Goal: Task Accomplishment & Management: Manage account settings

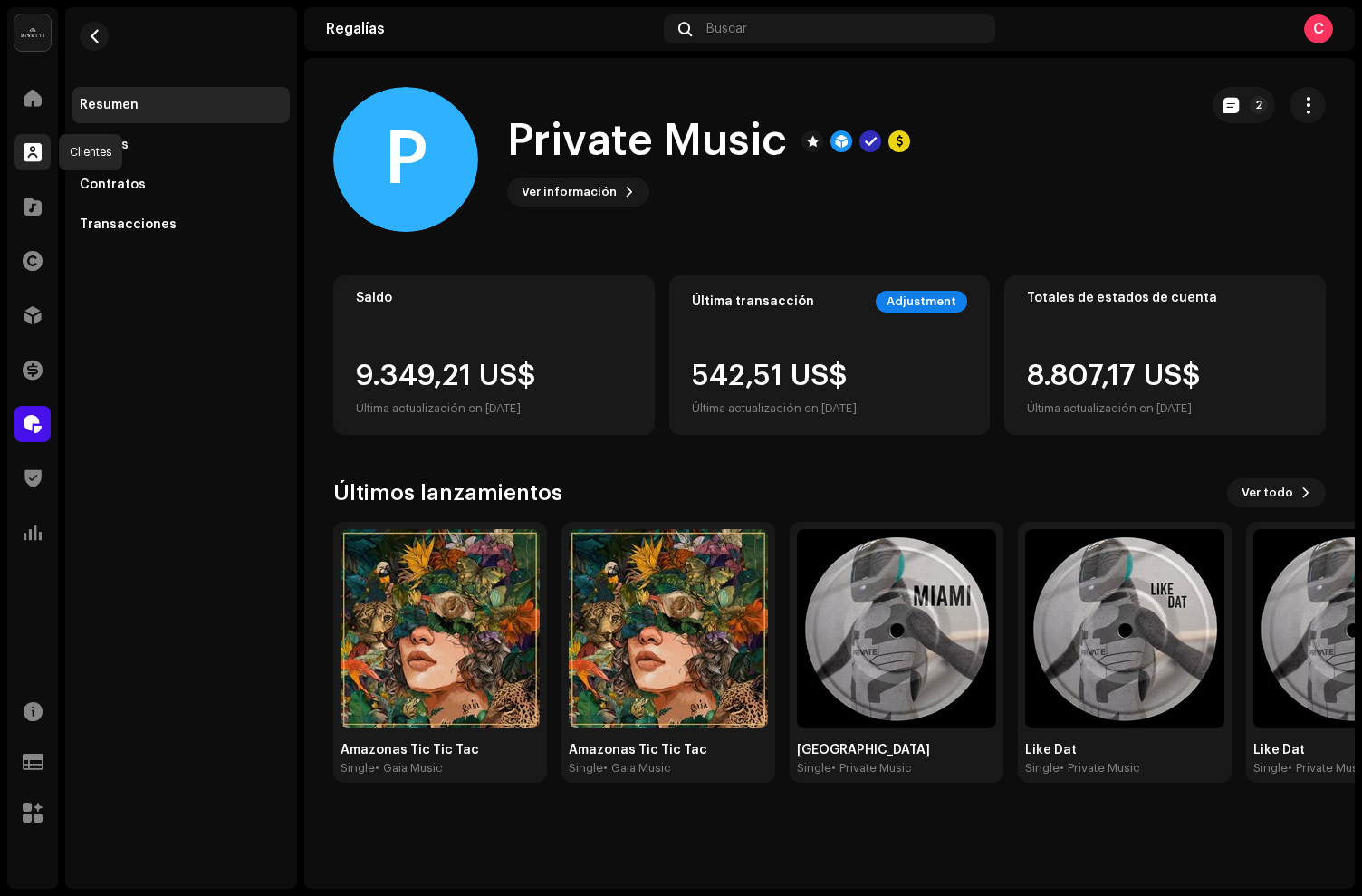
click at [44, 148] on div at bounding box center [33, 151] width 36 height 36
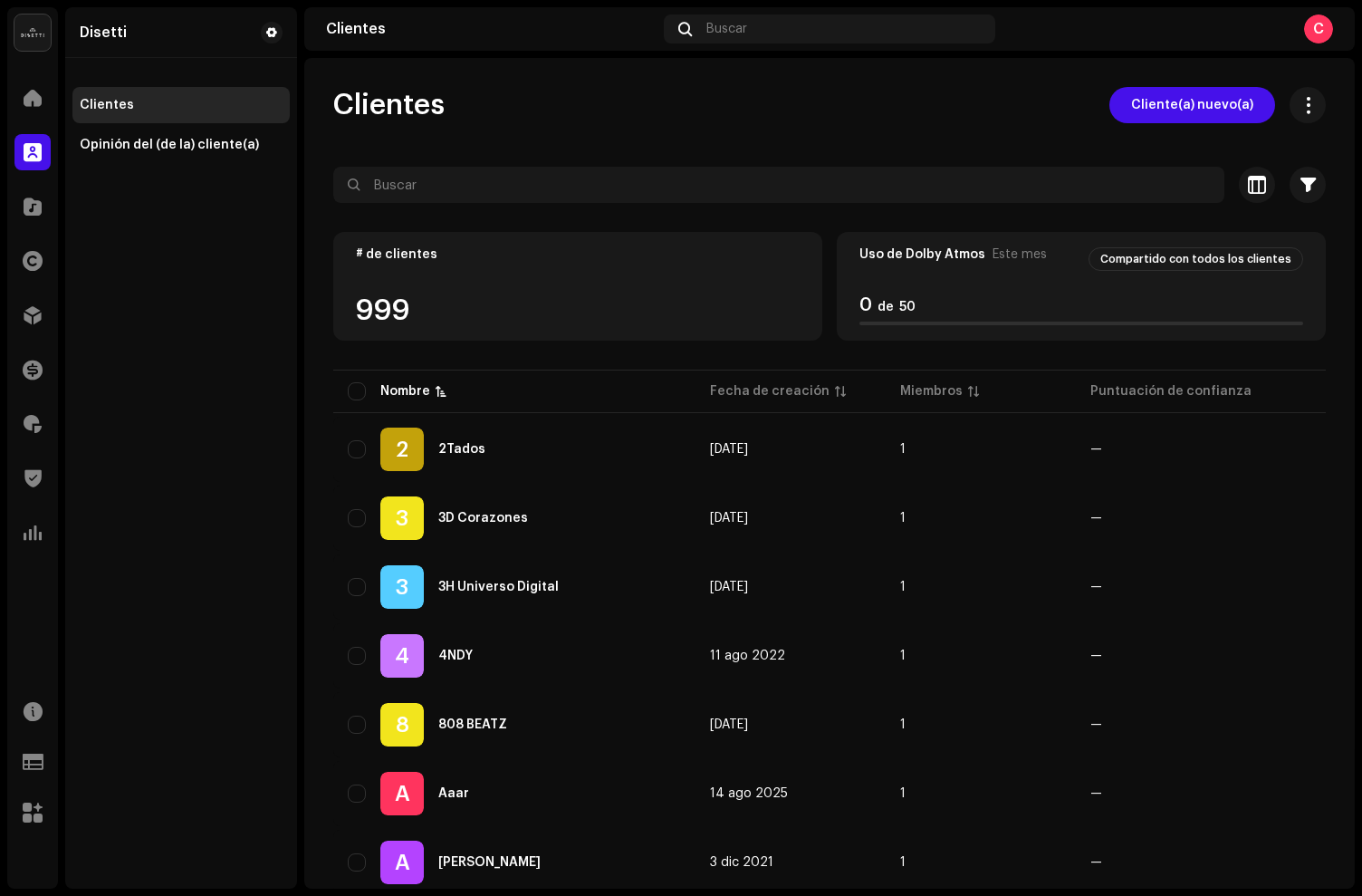
click at [11, 192] on div "Catálogo" at bounding box center [33, 206] width 50 height 50
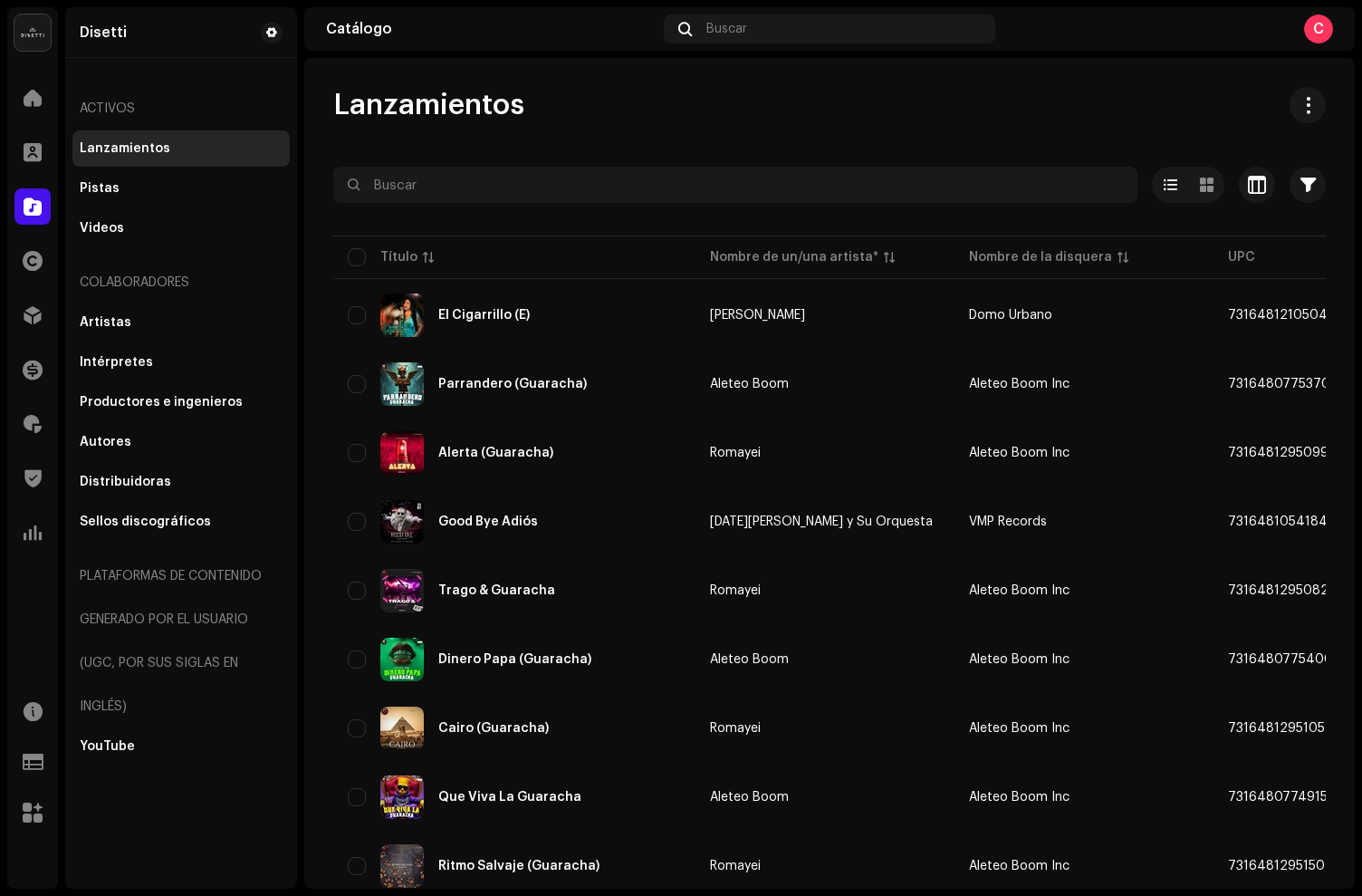
click at [505, 208] on div at bounding box center [830, 217] width 992 height 29
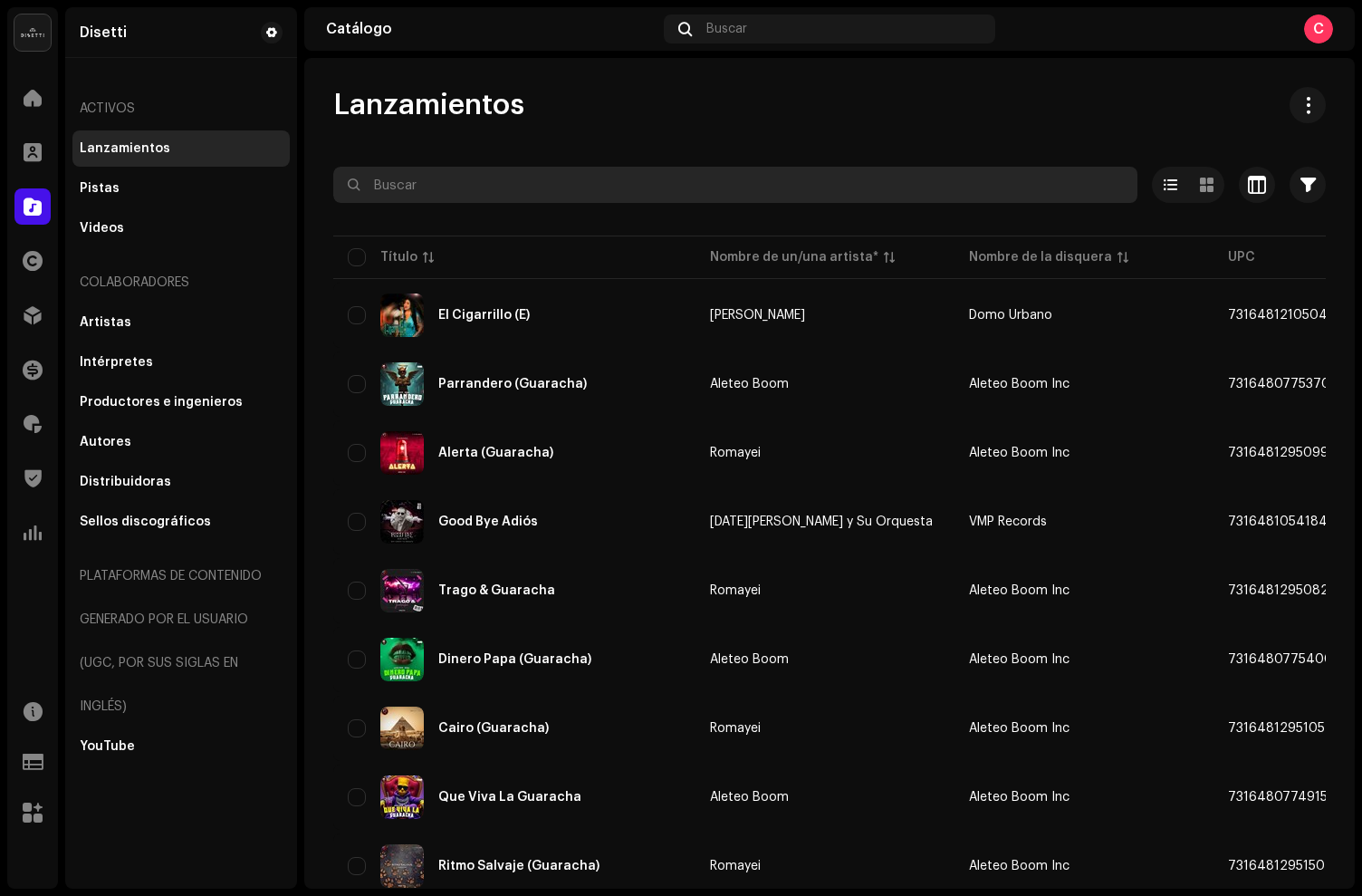
click at [454, 185] on input "text" at bounding box center [735, 184] width 804 height 36
click at [415, 178] on input "text" at bounding box center [735, 184] width 804 height 36
paste input "7316481318842"
type input "7316481318842"
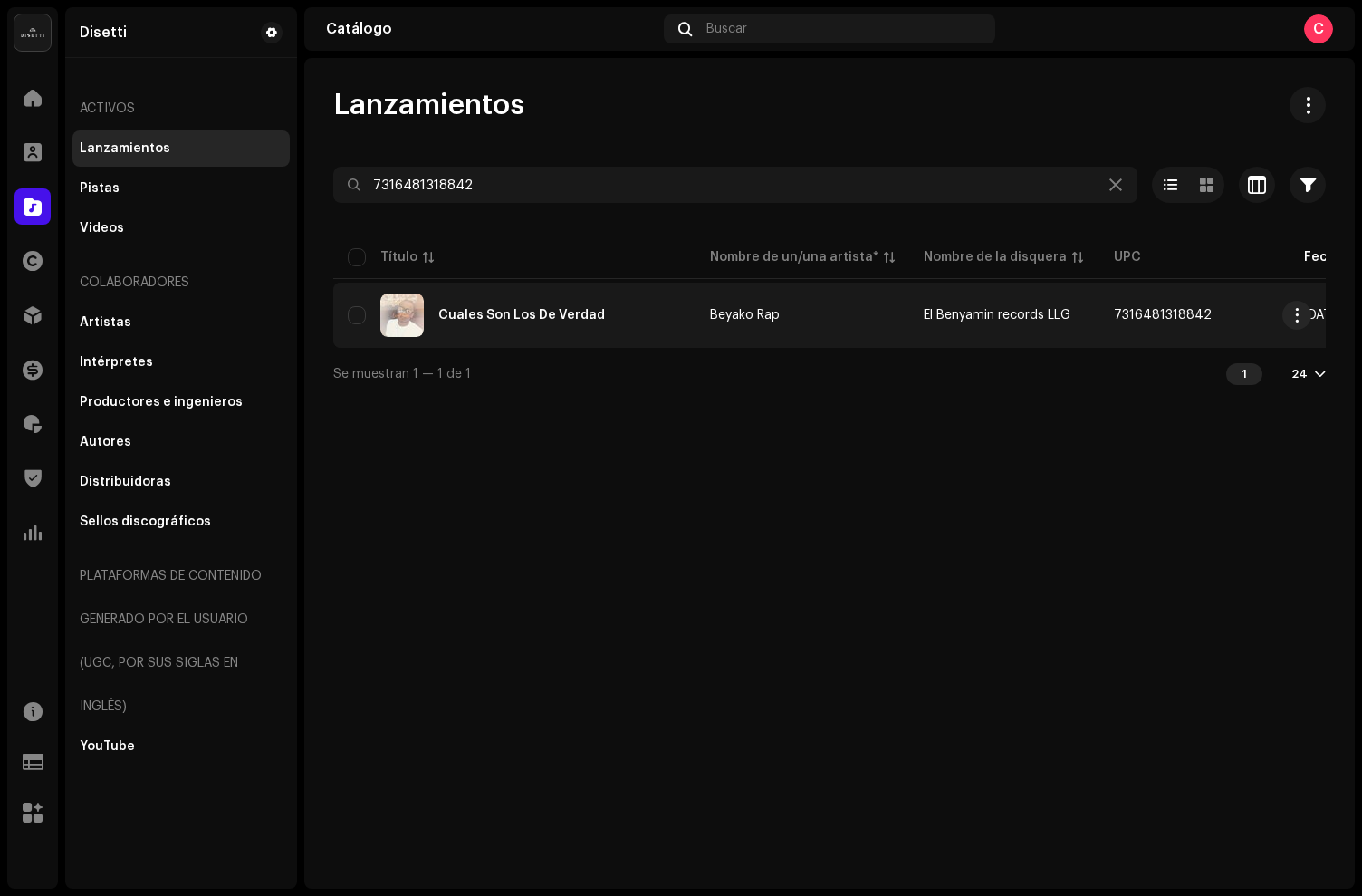
click at [548, 307] on div "Cuales Son Los De Verdad" at bounding box center [514, 315] width 333 height 44
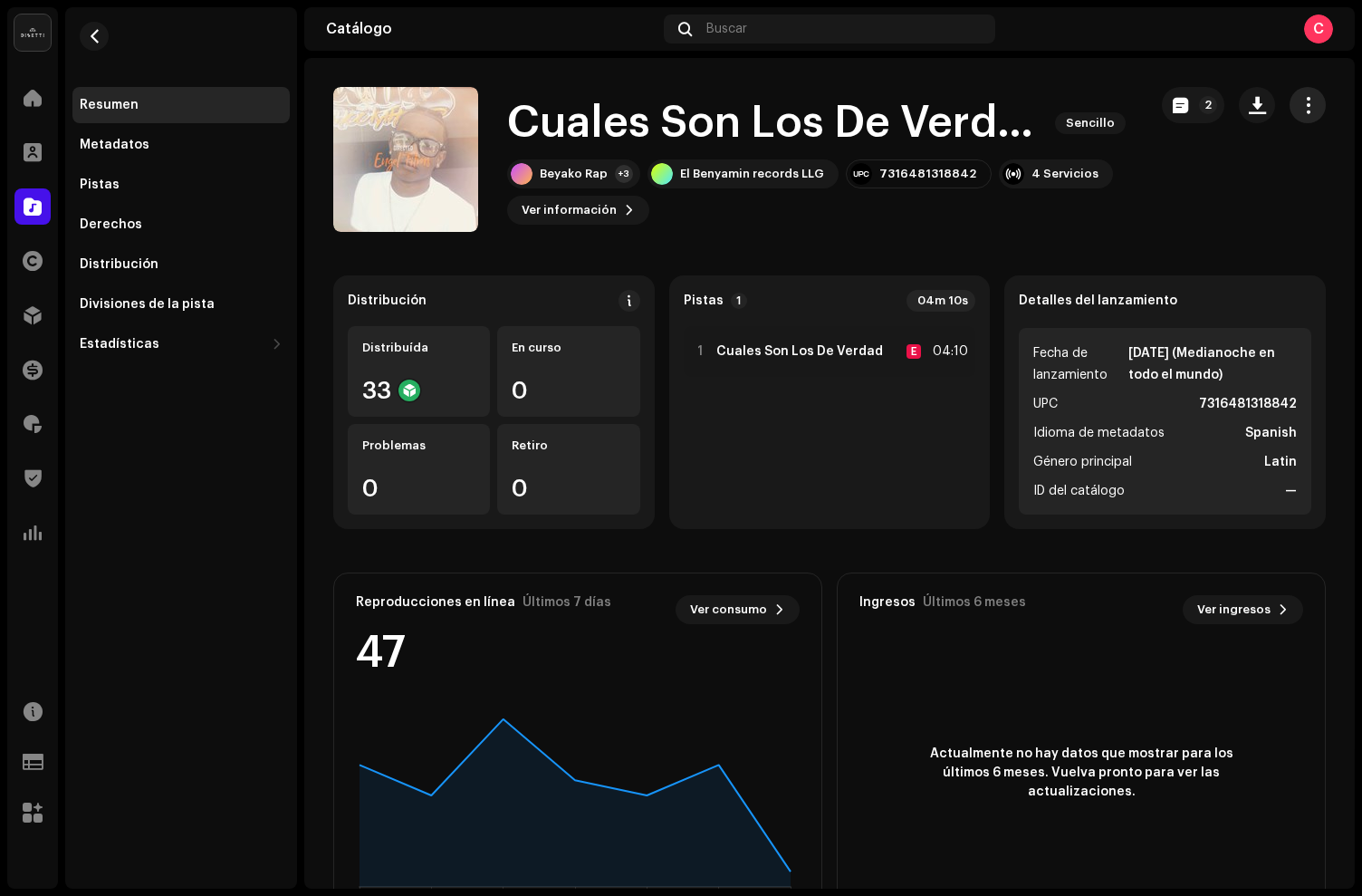
click at [1304, 110] on span "button" at bounding box center [1308, 106] width 17 height 15
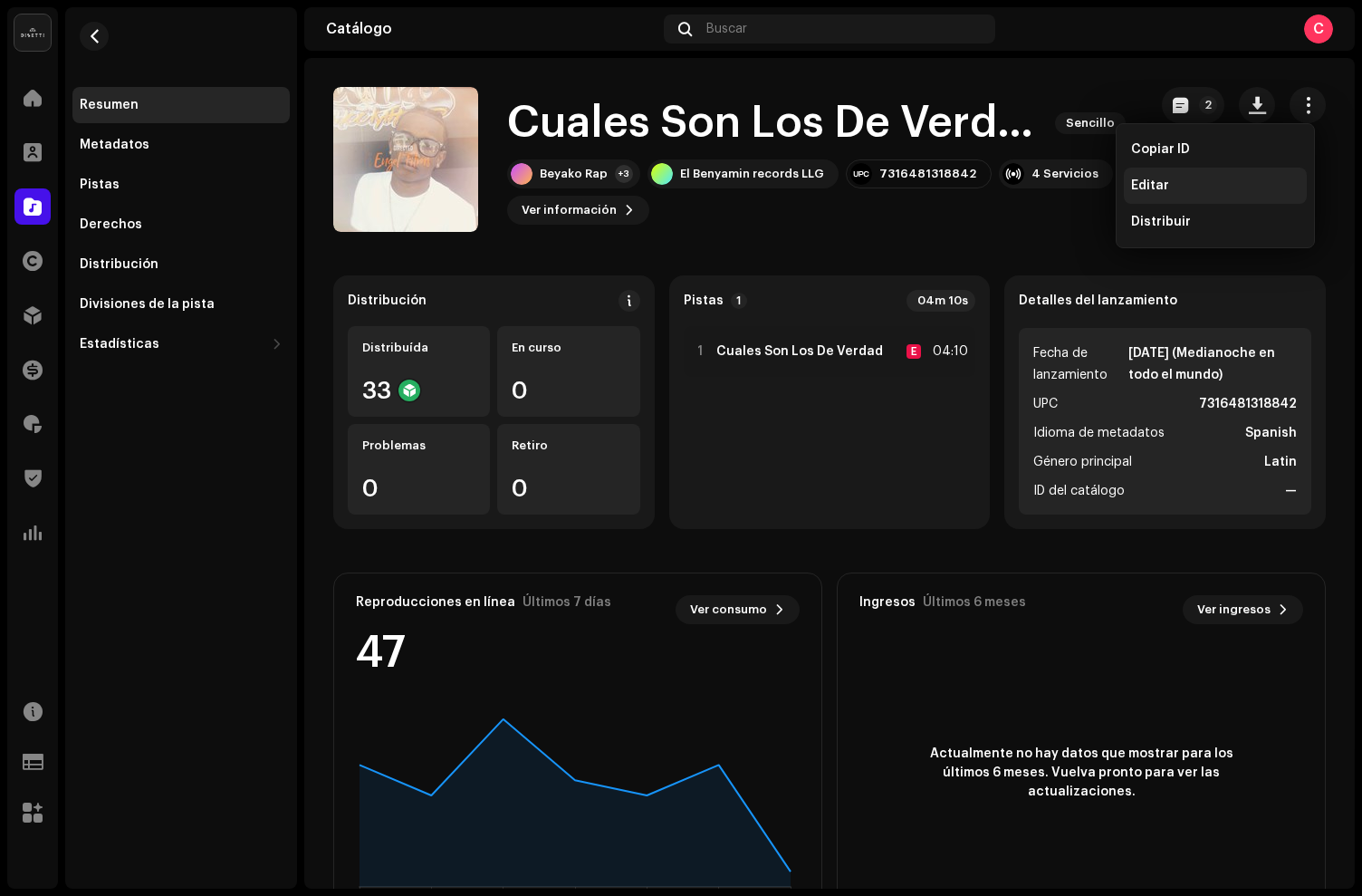
click at [1164, 194] on div "Editar" at bounding box center [1215, 185] width 183 height 36
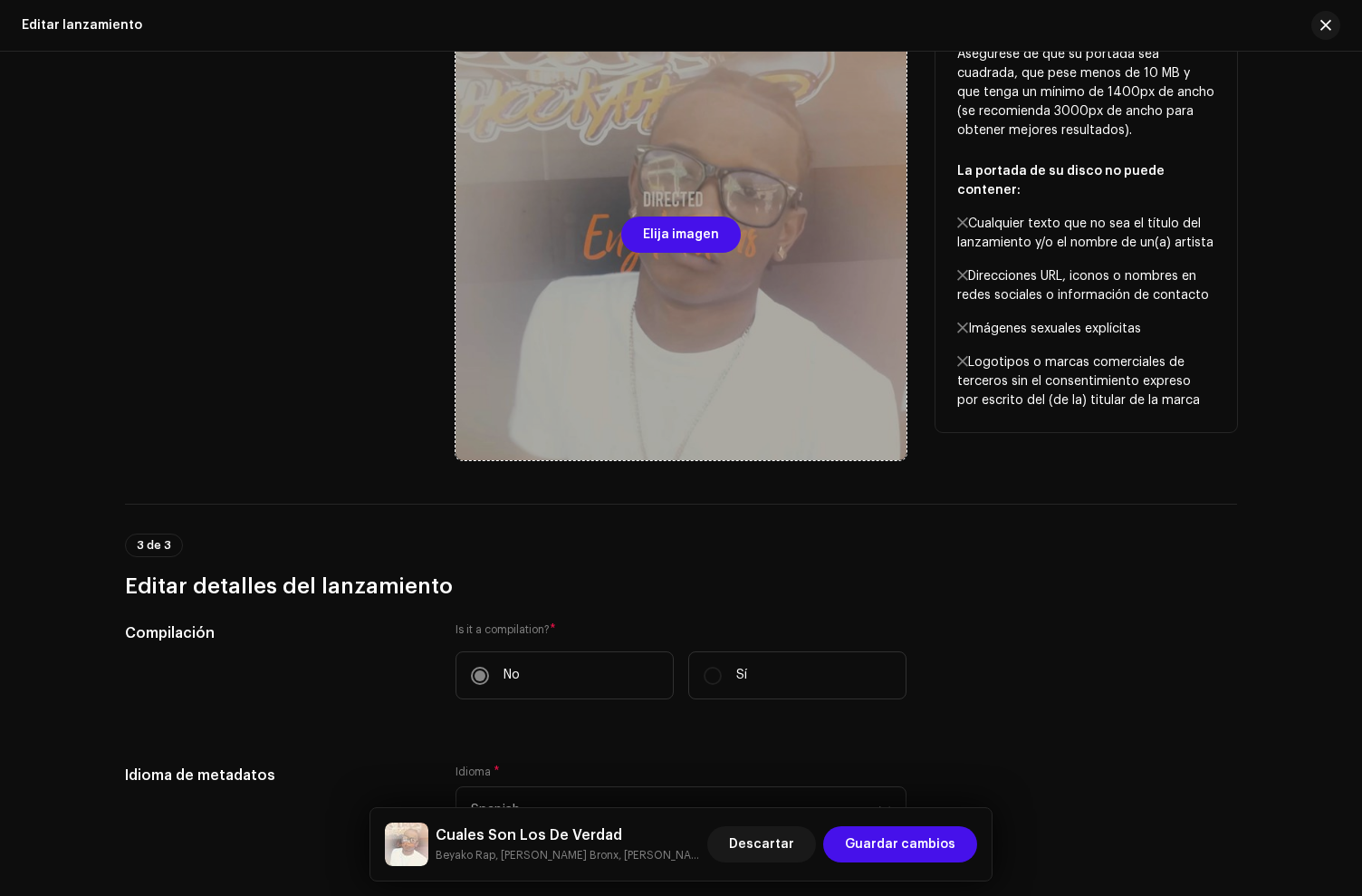
scroll to position [888, 0]
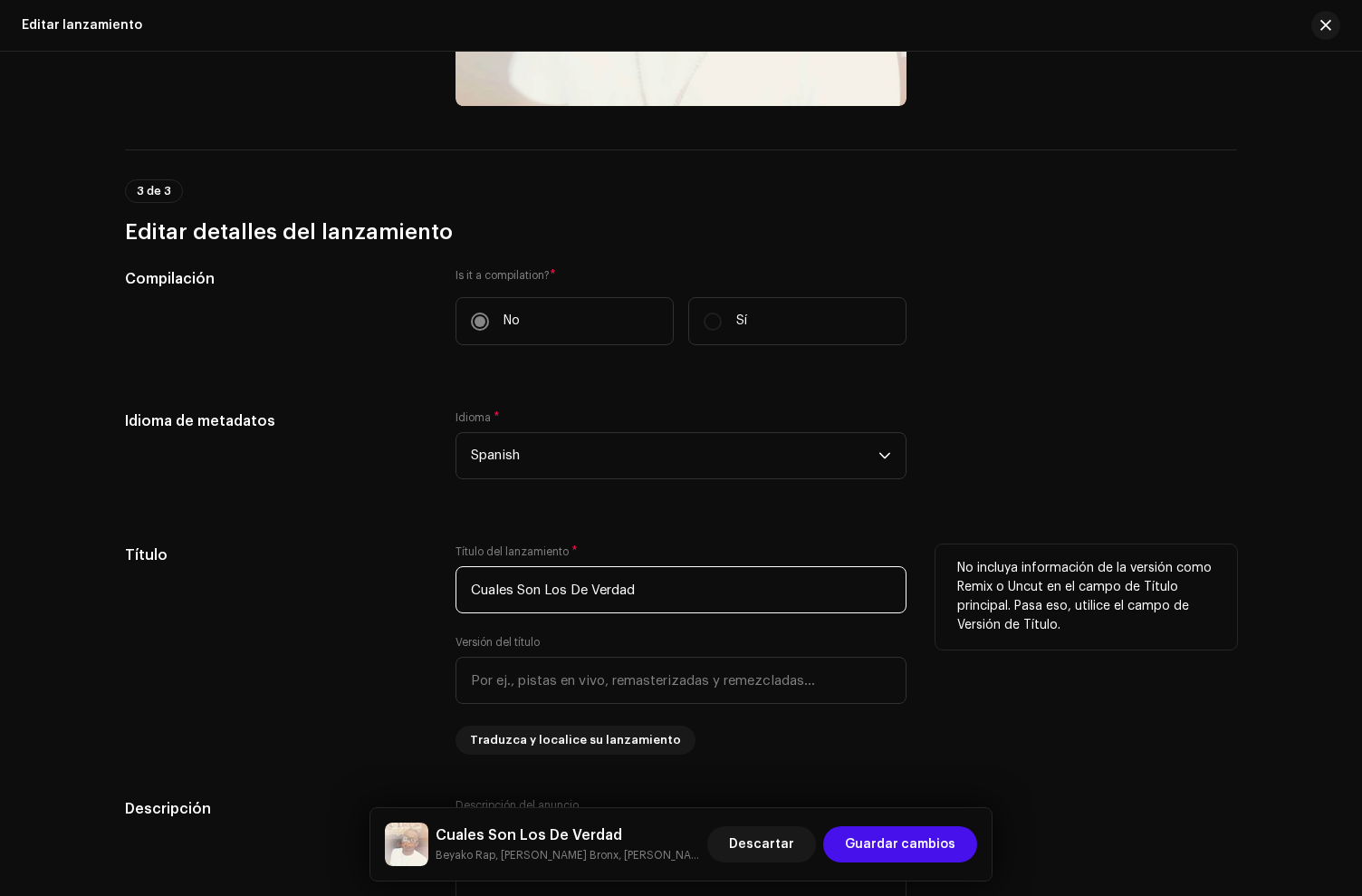
click at [671, 596] on input "Cuales Son Los De Verdad" at bounding box center [681, 590] width 451 height 47
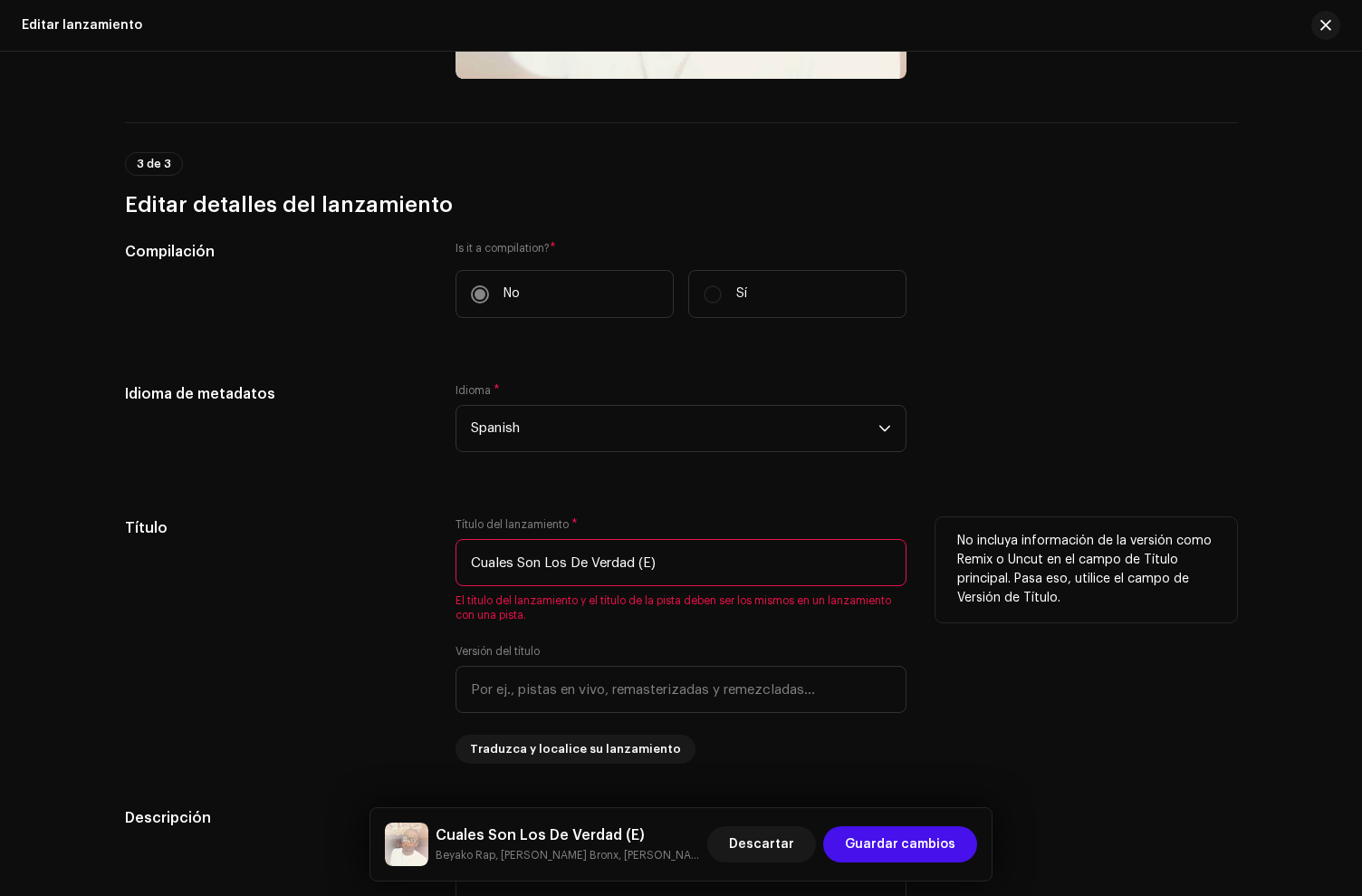
type input "Cuales Son Los De Verdad (E)"
drag, startPoint x: 274, startPoint y: 652, endPoint x: 263, endPoint y: 562, distance: 90.7
click at [271, 650] on div "Título" at bounding box center [276, 641] width 302 height 247
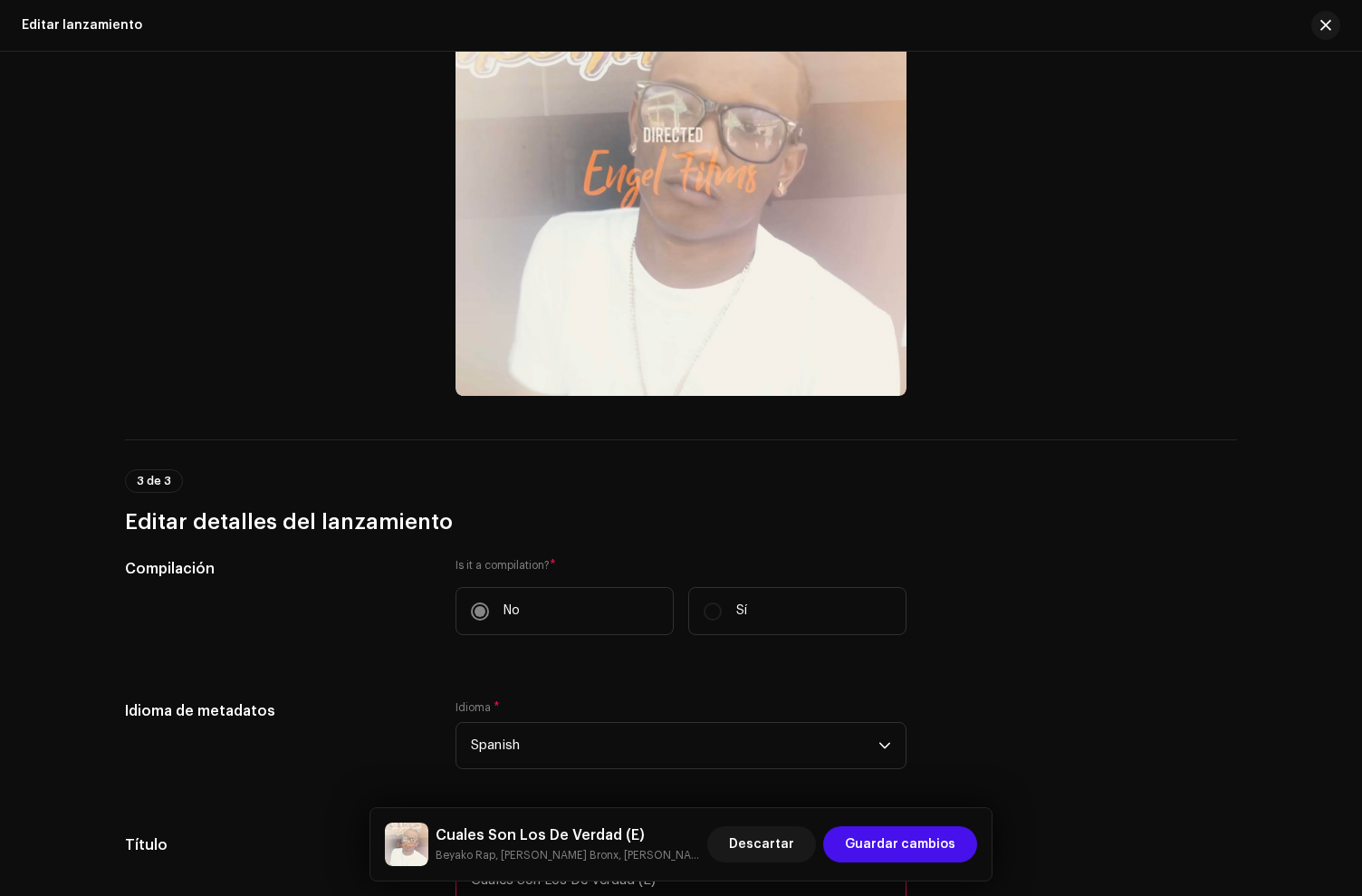
scroll to position [0, 0]
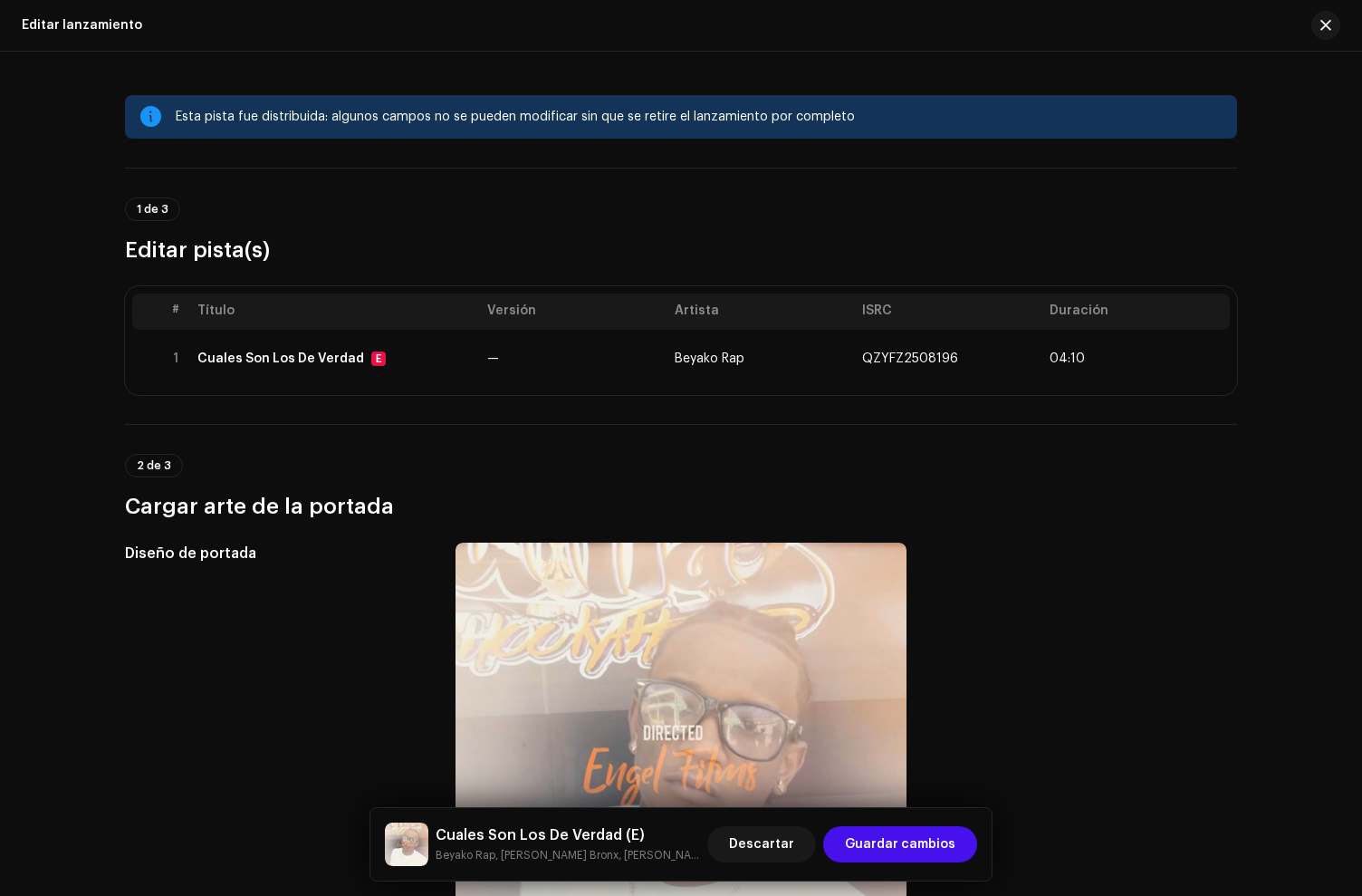
click at [343, 392] on div "# Título Versión Artista ISRC Duración 1 Cuales Son Los De Verdad E — Beyako Ra…" at bounding box center [681, 340] width 1112 height 108
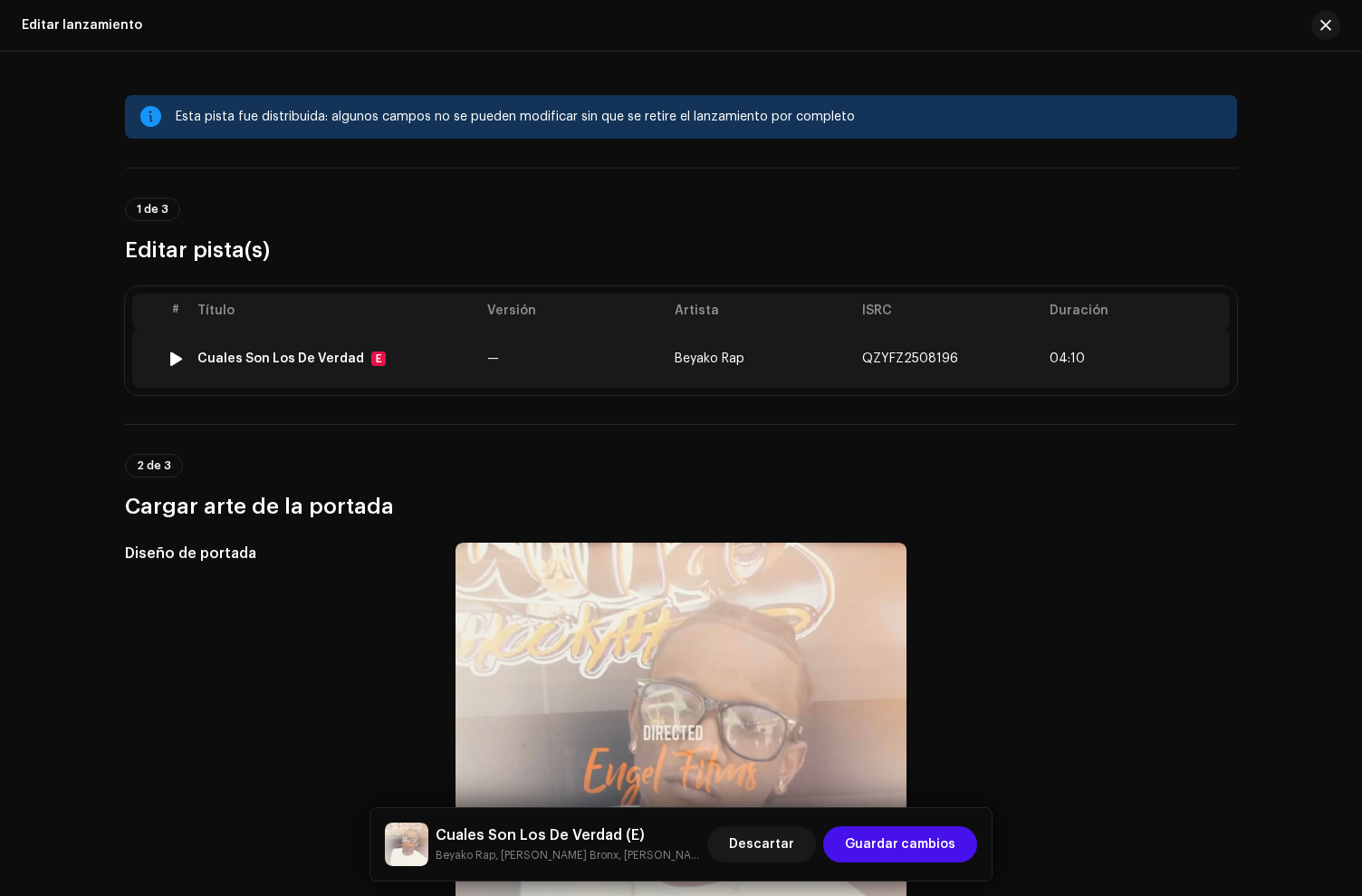
click at [348, 379] on td "Cuales Son Los De Verdad E" at bounding box center [335, 359] width 290 height 58
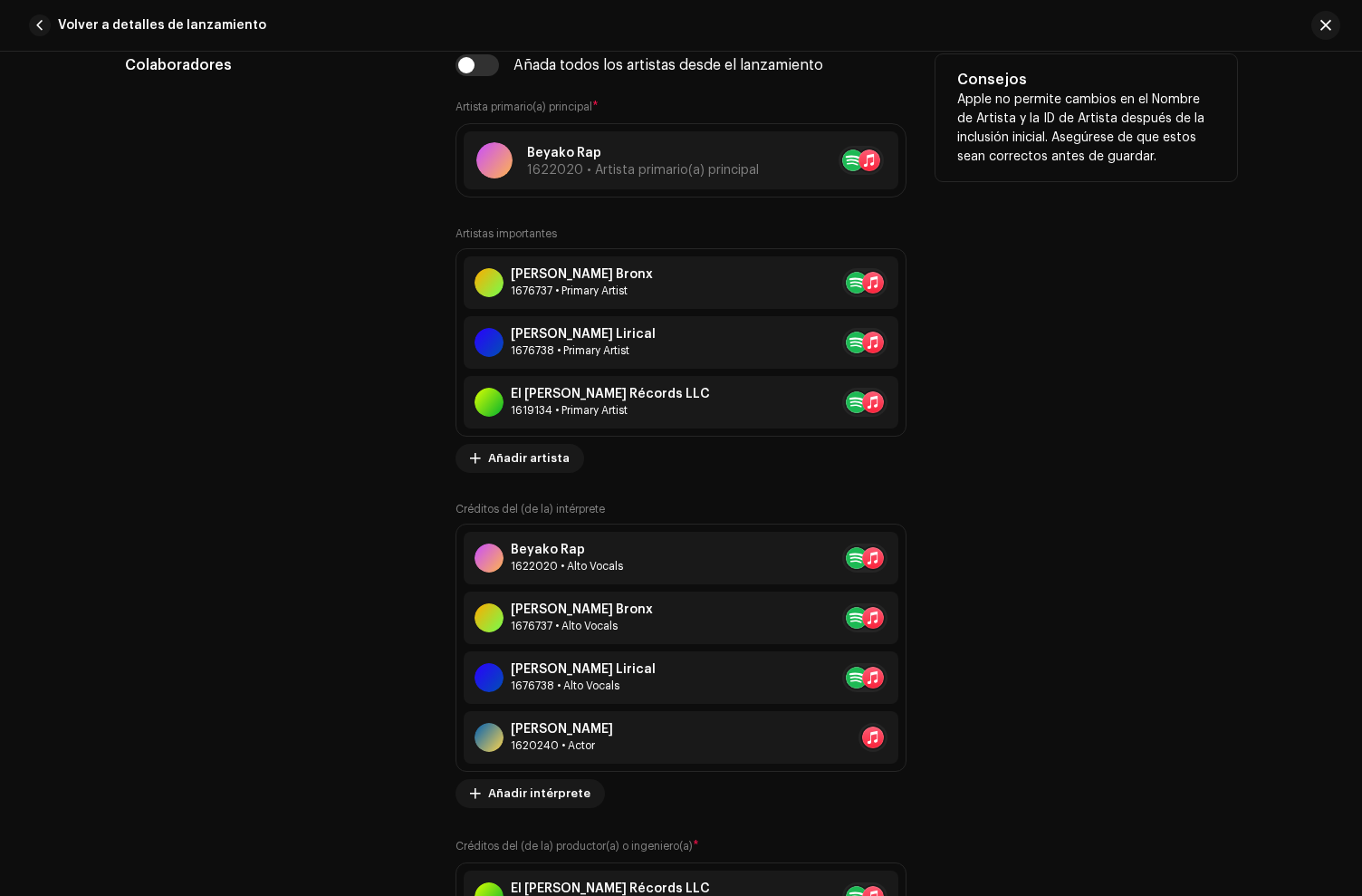
scroll to position [906, 0]
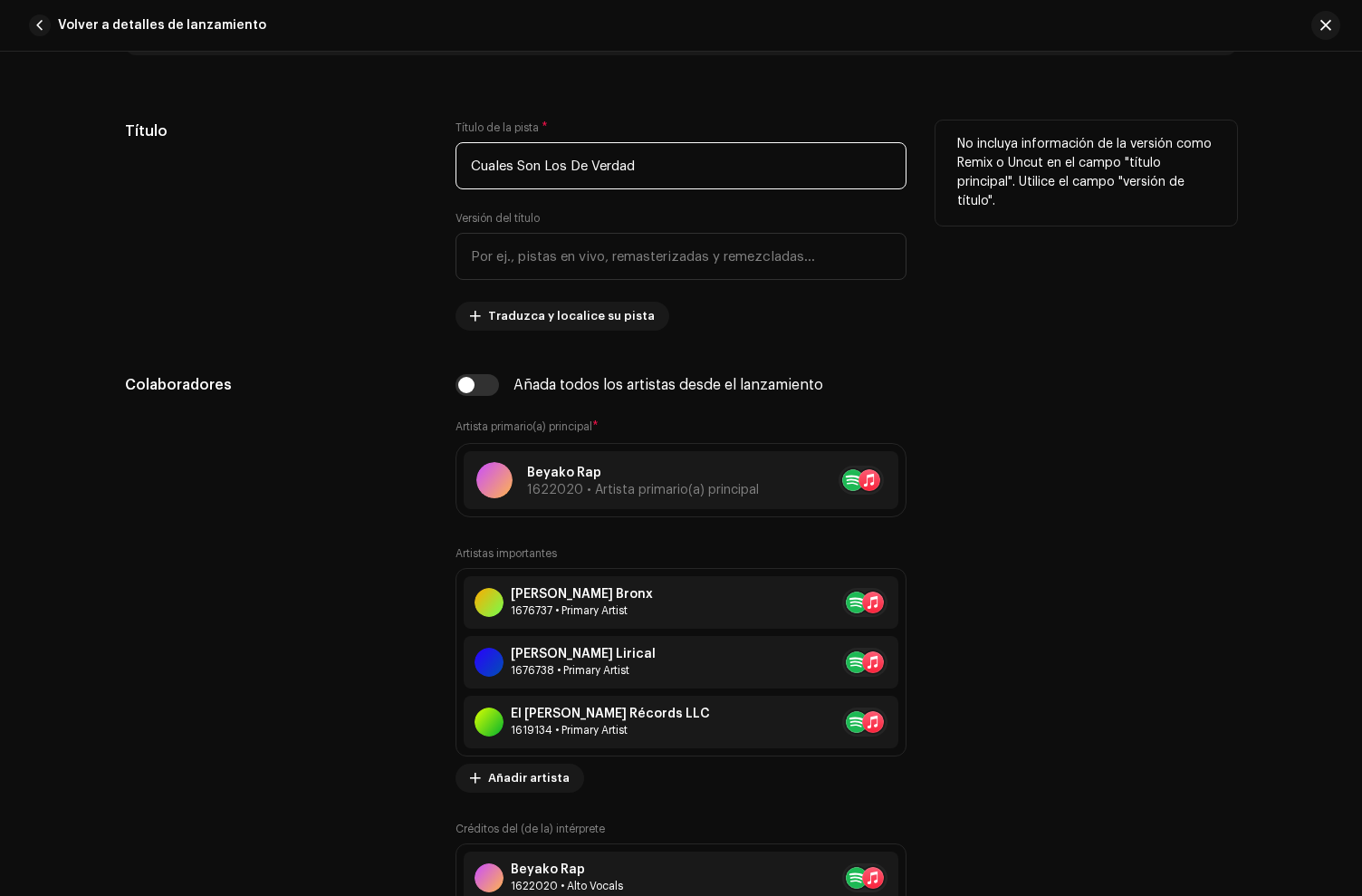
click at [684, 180] on input "Cuales Son Los De Verdad" at bounding box center [681, 165] width 451 height 47
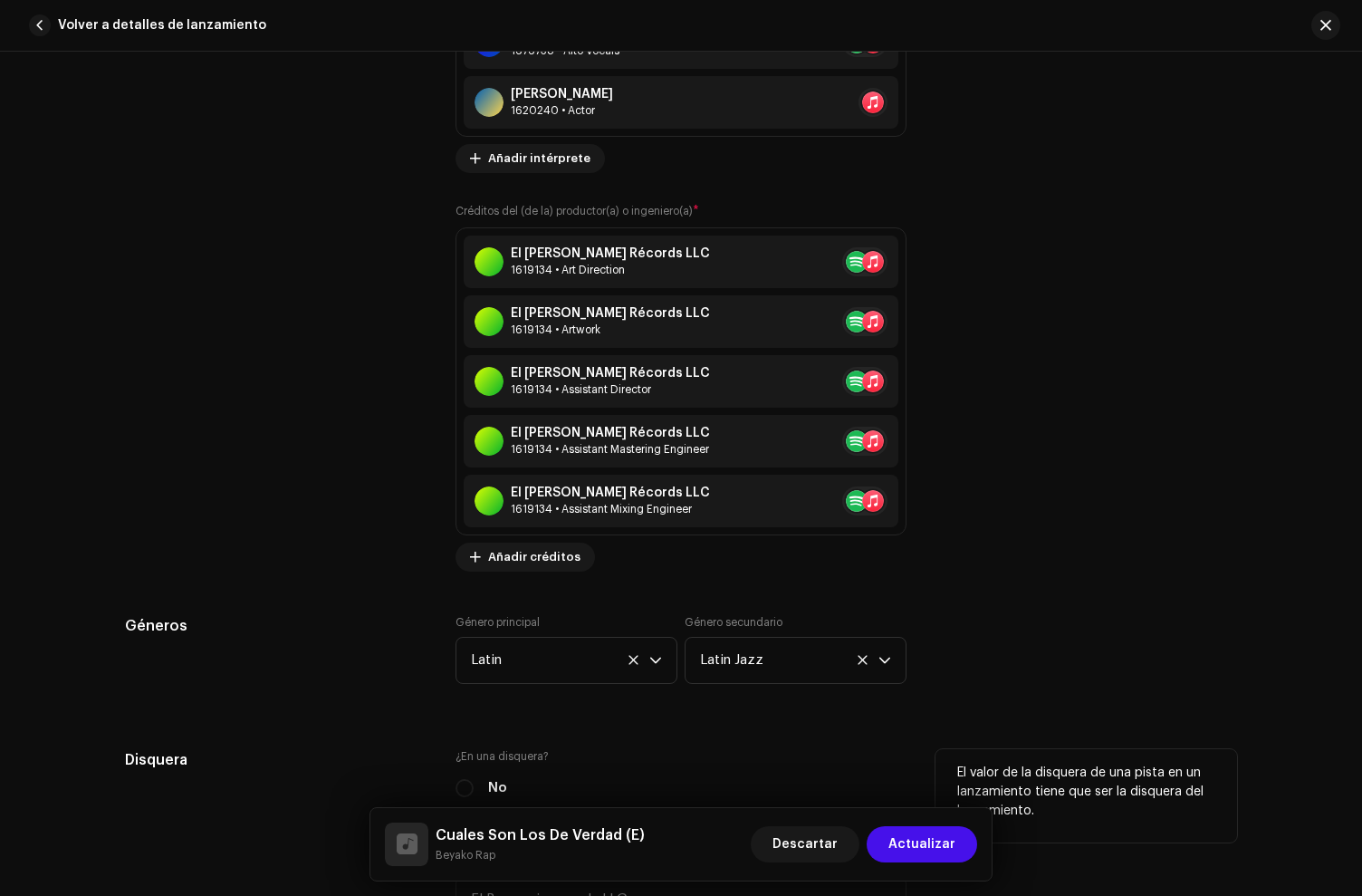
scroll to position [1891, 0]
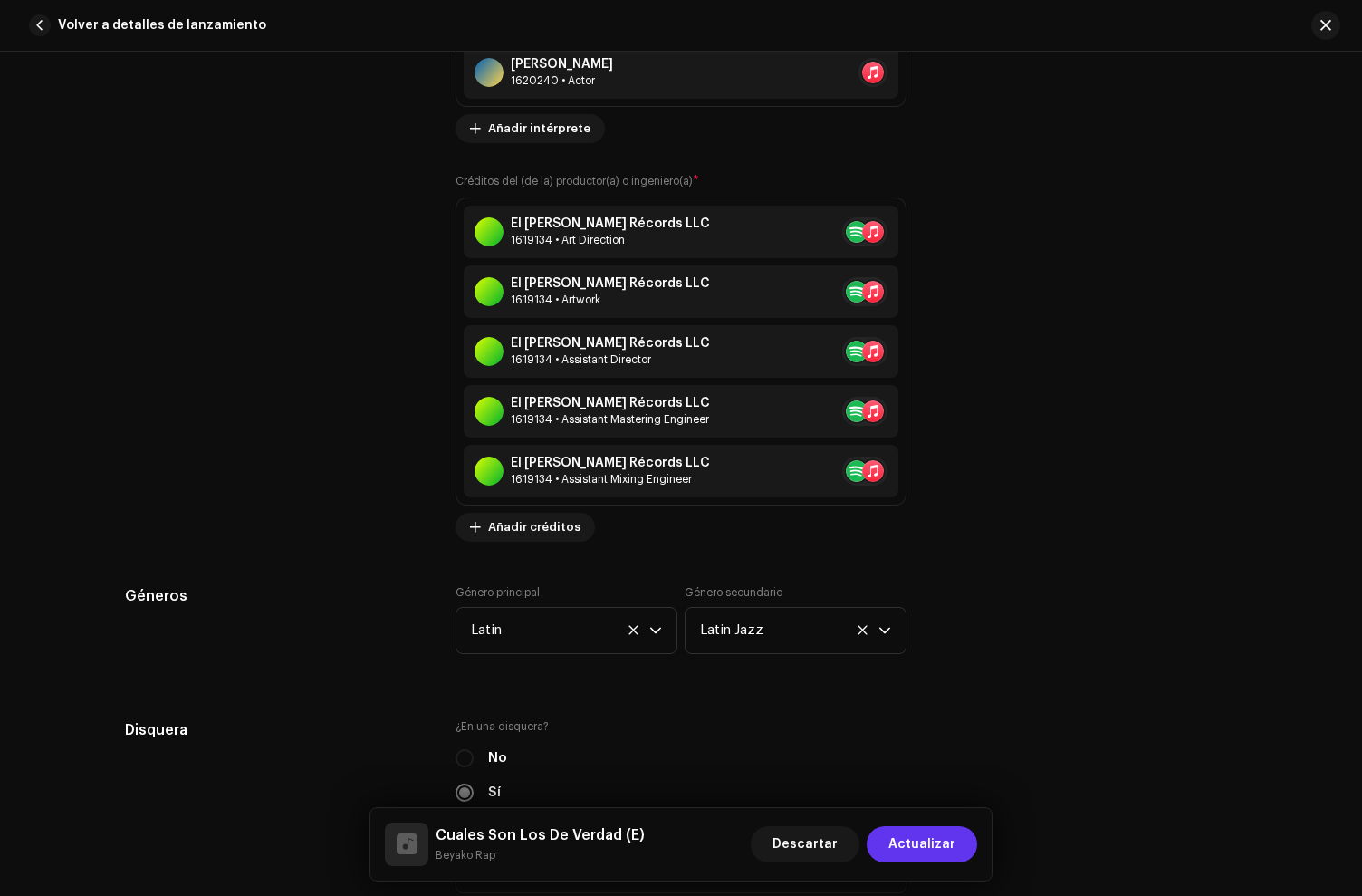
type input "Cuales Son Los De Verdad (E)"
click at [927, 844] on span "Actualizar" at bounding box center [922, 844] width 67 height 36
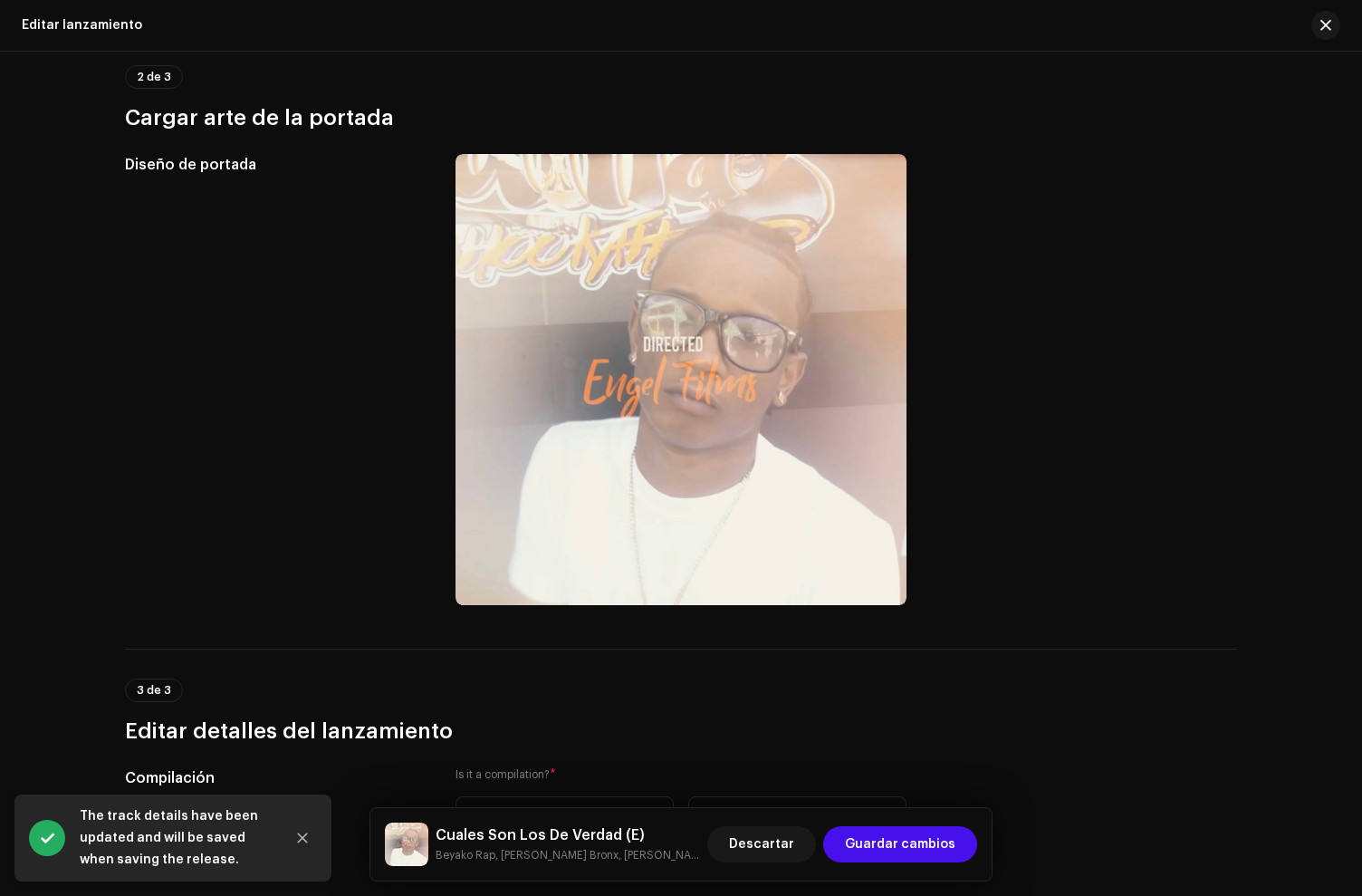
scroll to position [386, 0]
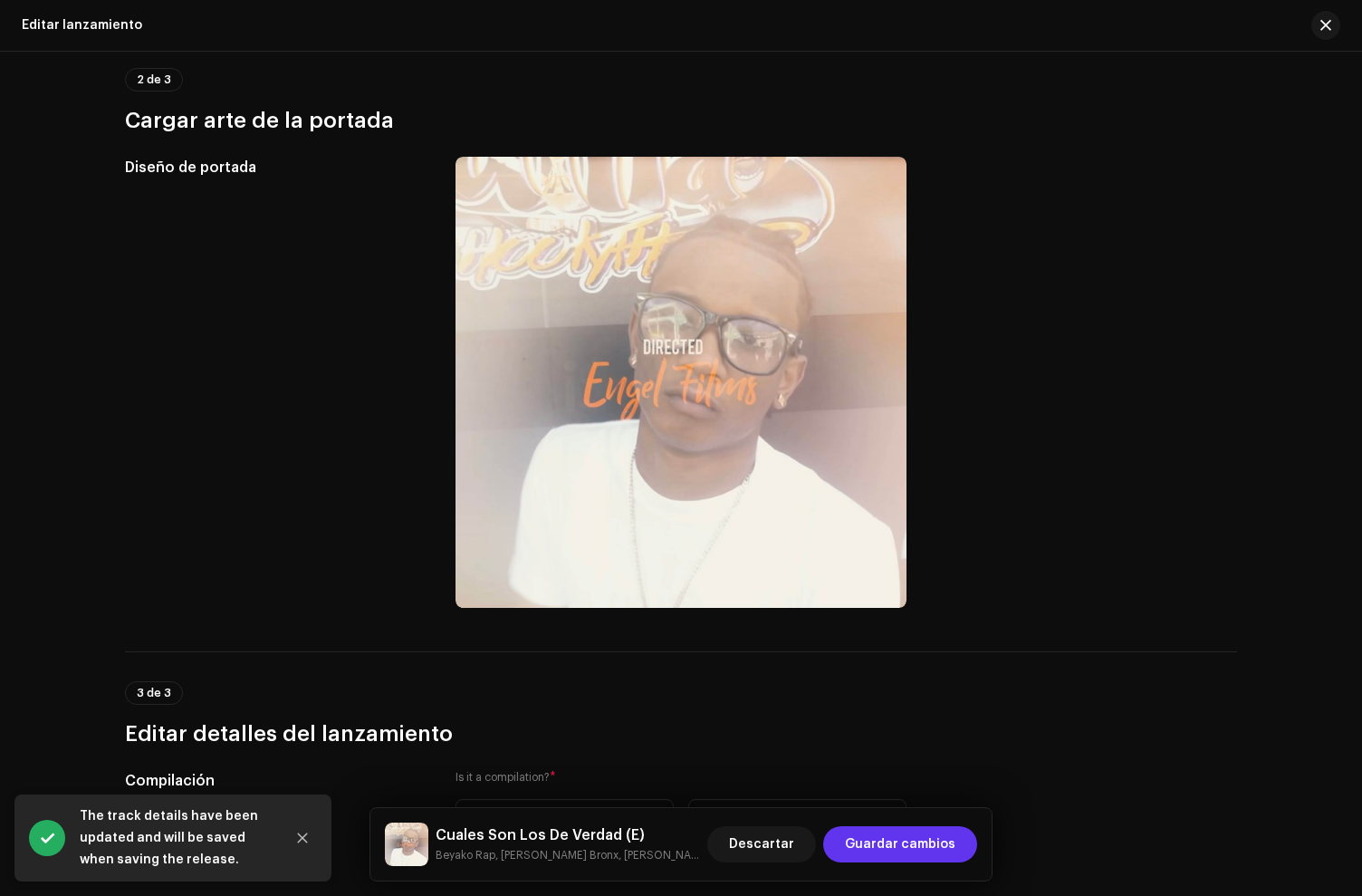
click at [928, 831] on span "Guardar cambios" at bounding box center [900, 844] width 110 height 36
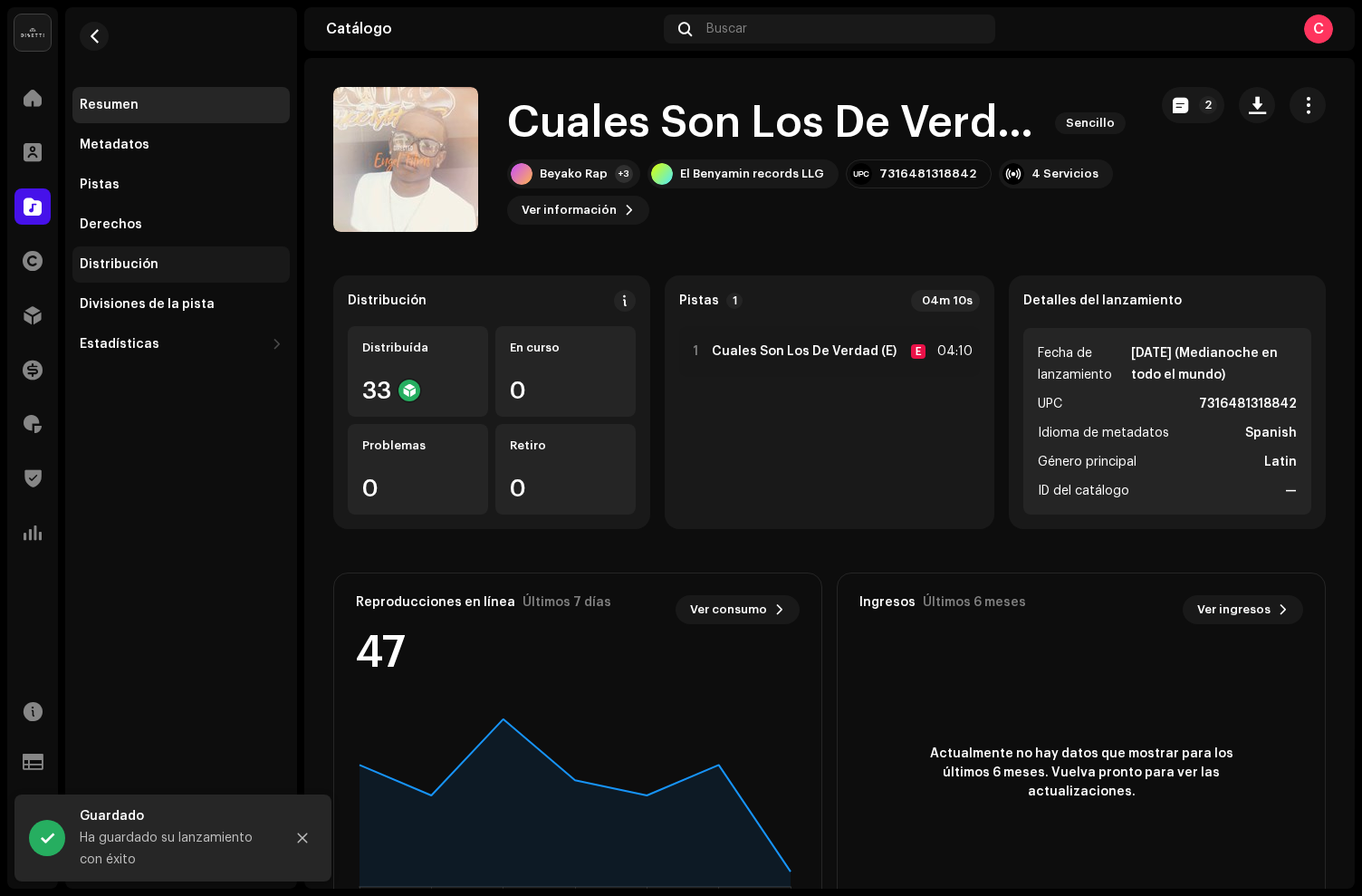
click at [137, 252] on div "Distribución" at bounding box center [181, 264] width 218 height 36
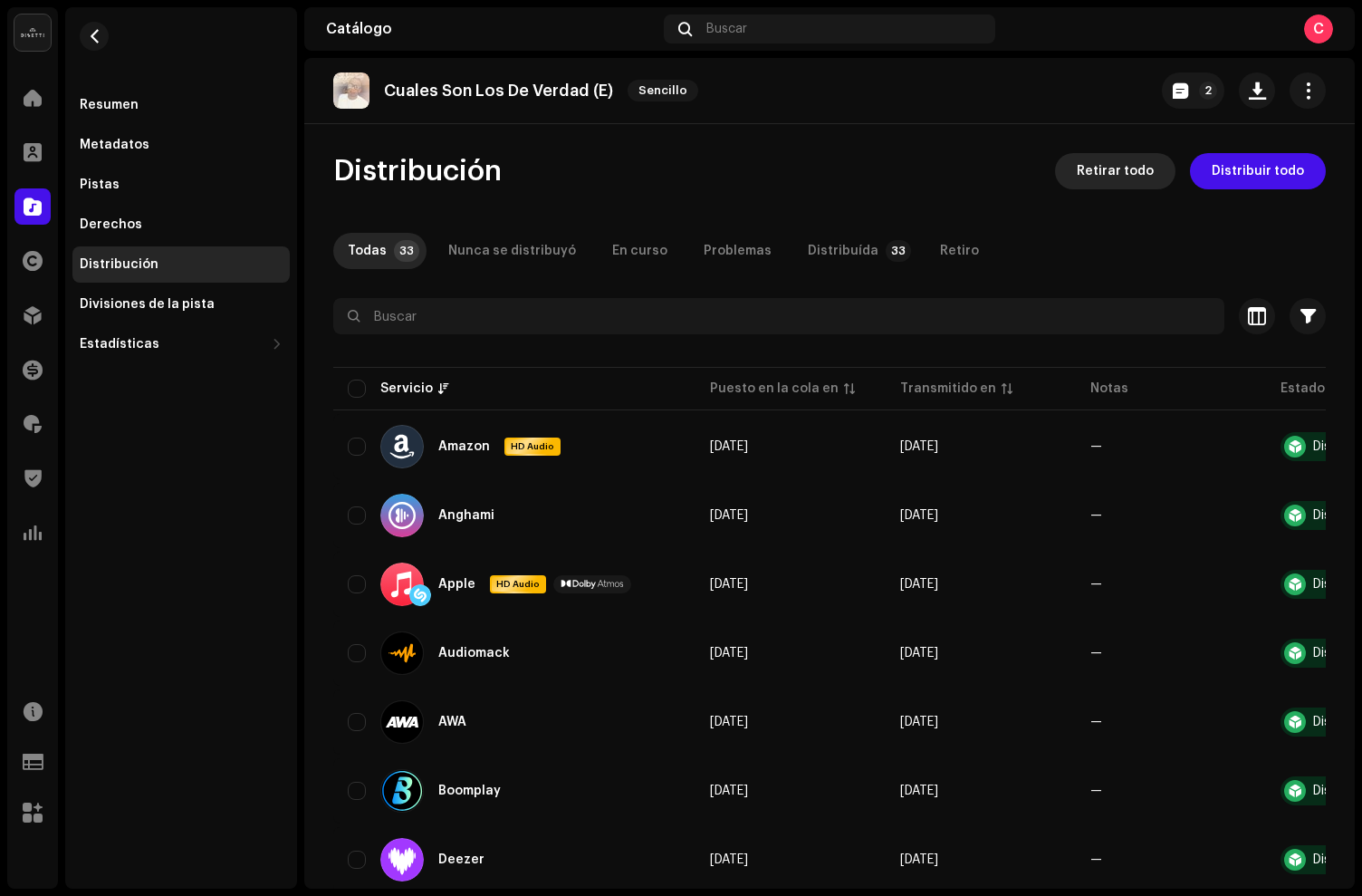
click at [1122, 174] on span "Retirar todo" at bounding box center [1115, 171] width 77 height 36
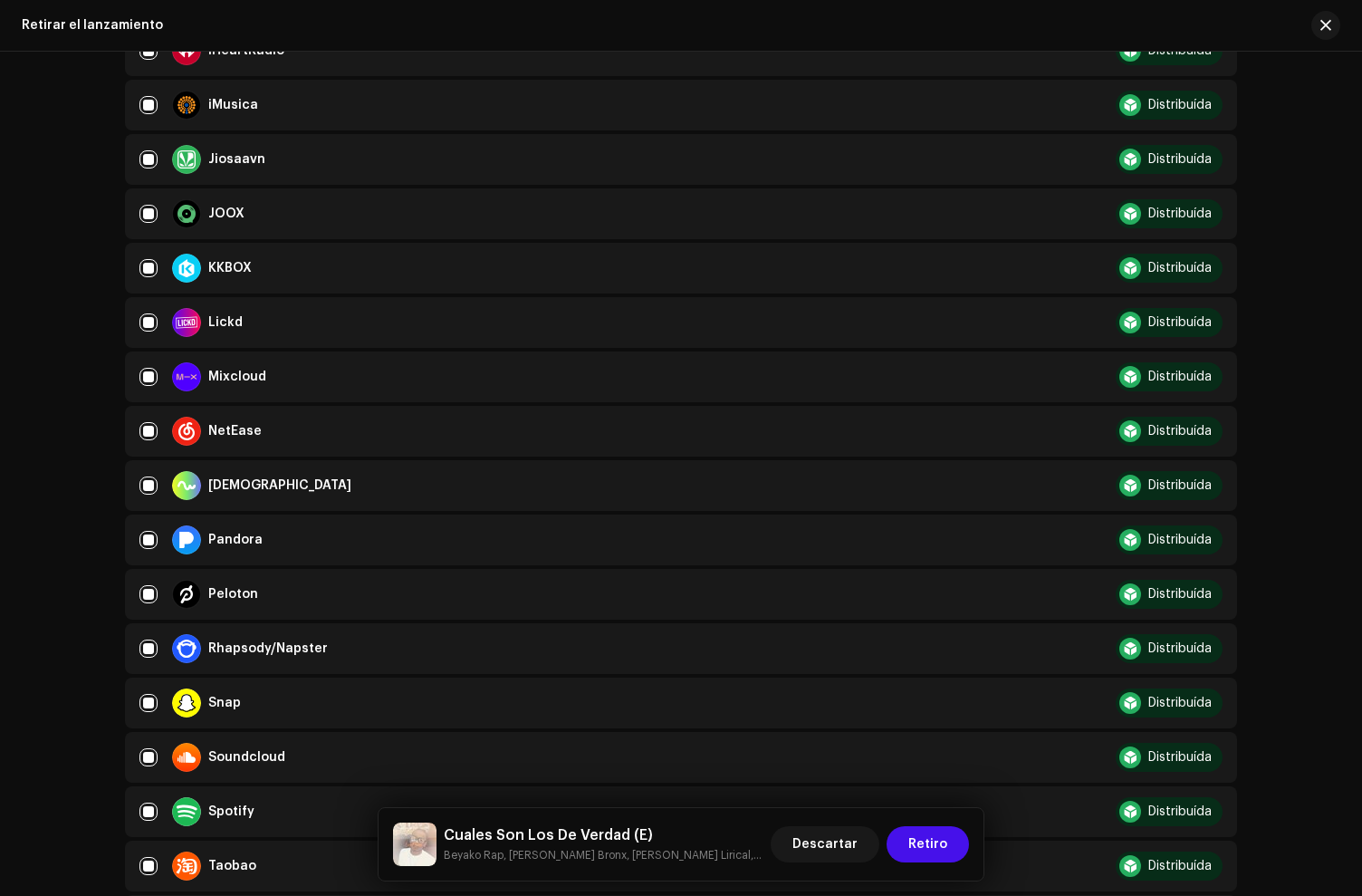
scroll to position [1502, 0]
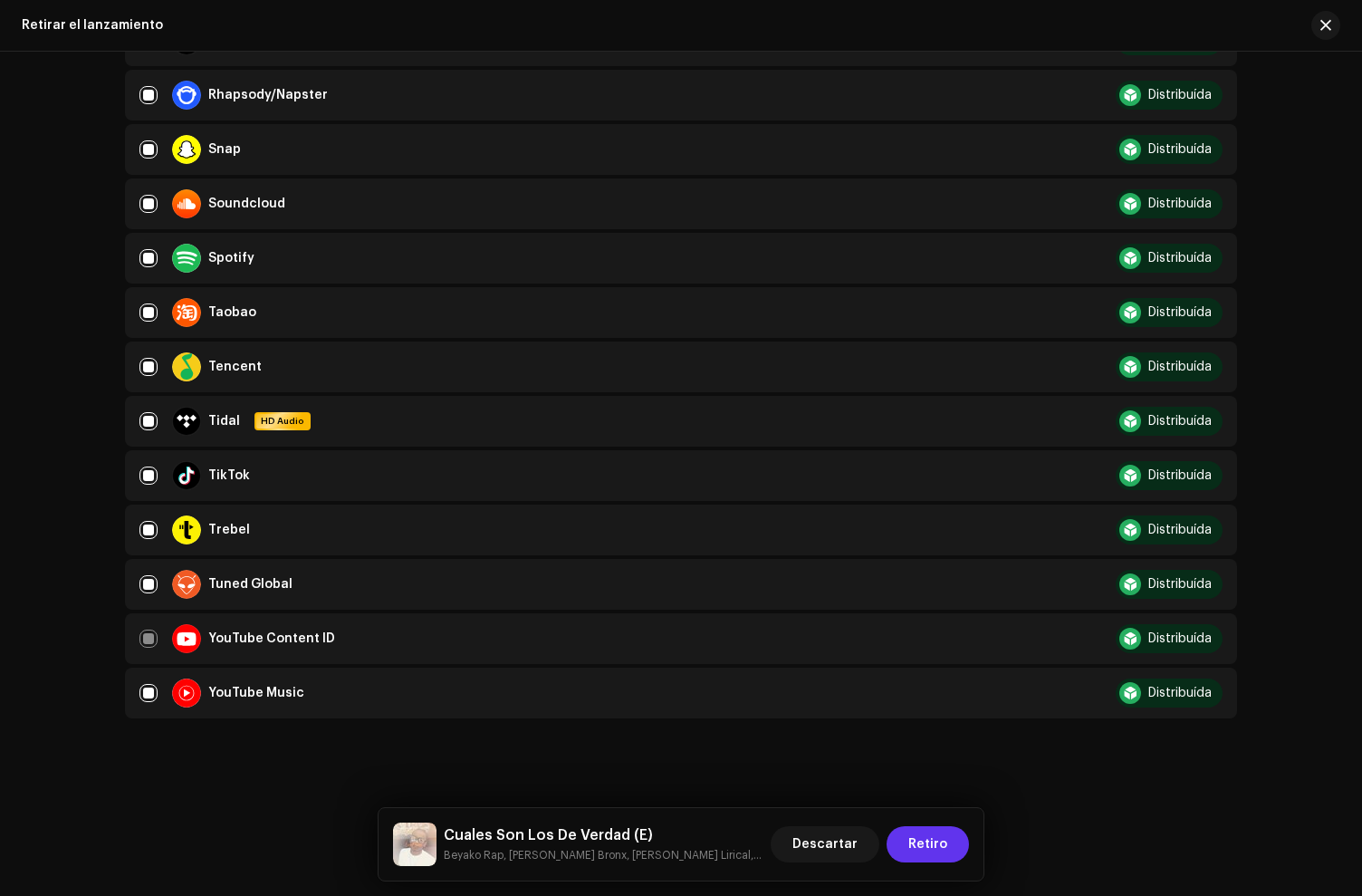
click at [941, 846] on span "Retiro" at bounding box center [928, 844] width 39 height 36
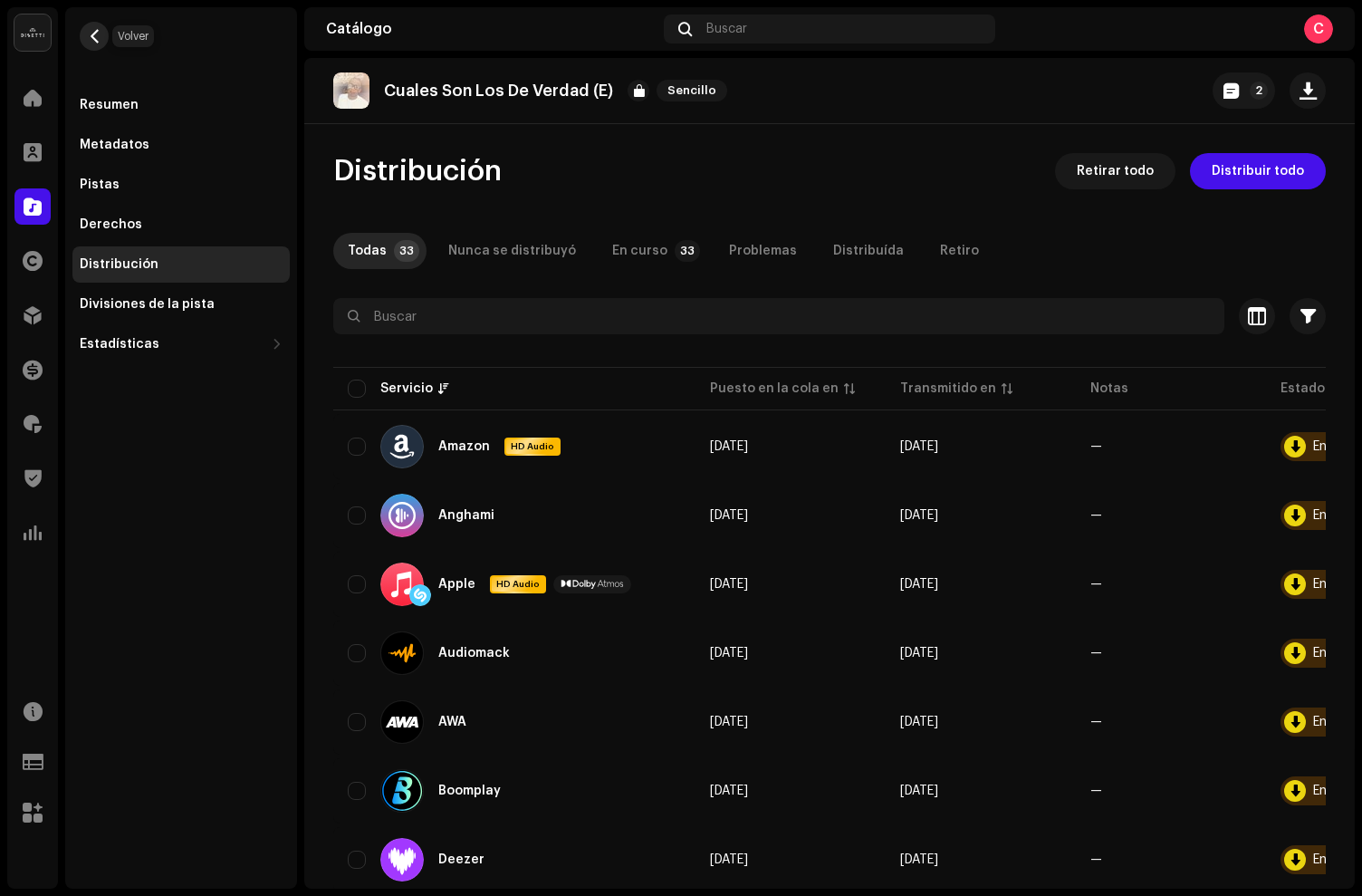
click at [97, 37] on span "button" at bounding box center [94, 36] width 14 height 15
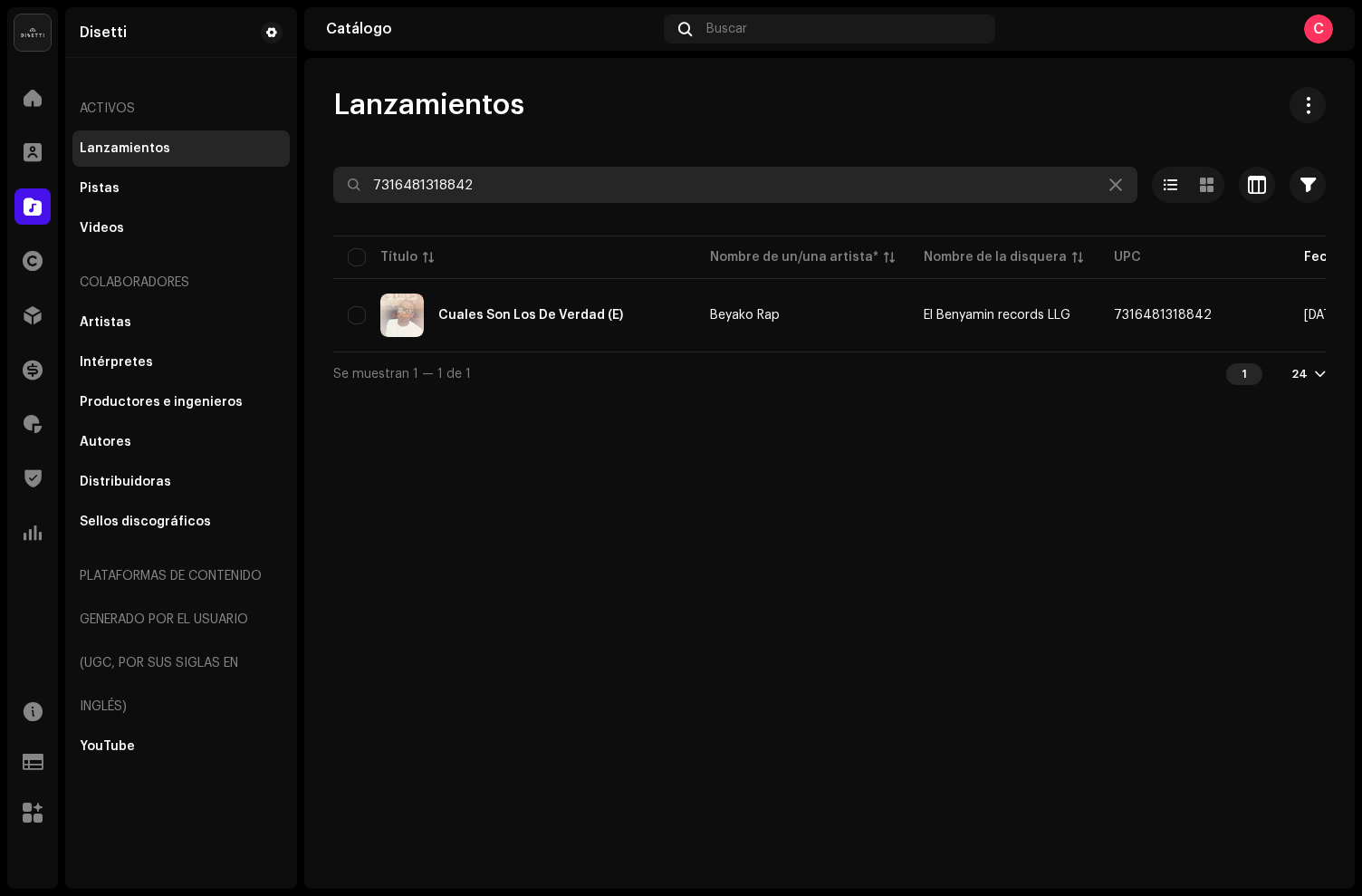
drag, startPoint x: 554, startPoint y: 192, endPoint x: 293, endPoint y: 163, distance: 262.6
click at [293, 163] on div "[PERSON_NAME] Inicio Clientes Catálogo Derechos Distribución Financiar Regalías…" at bounding box center [681, 448] width 1362 height 896
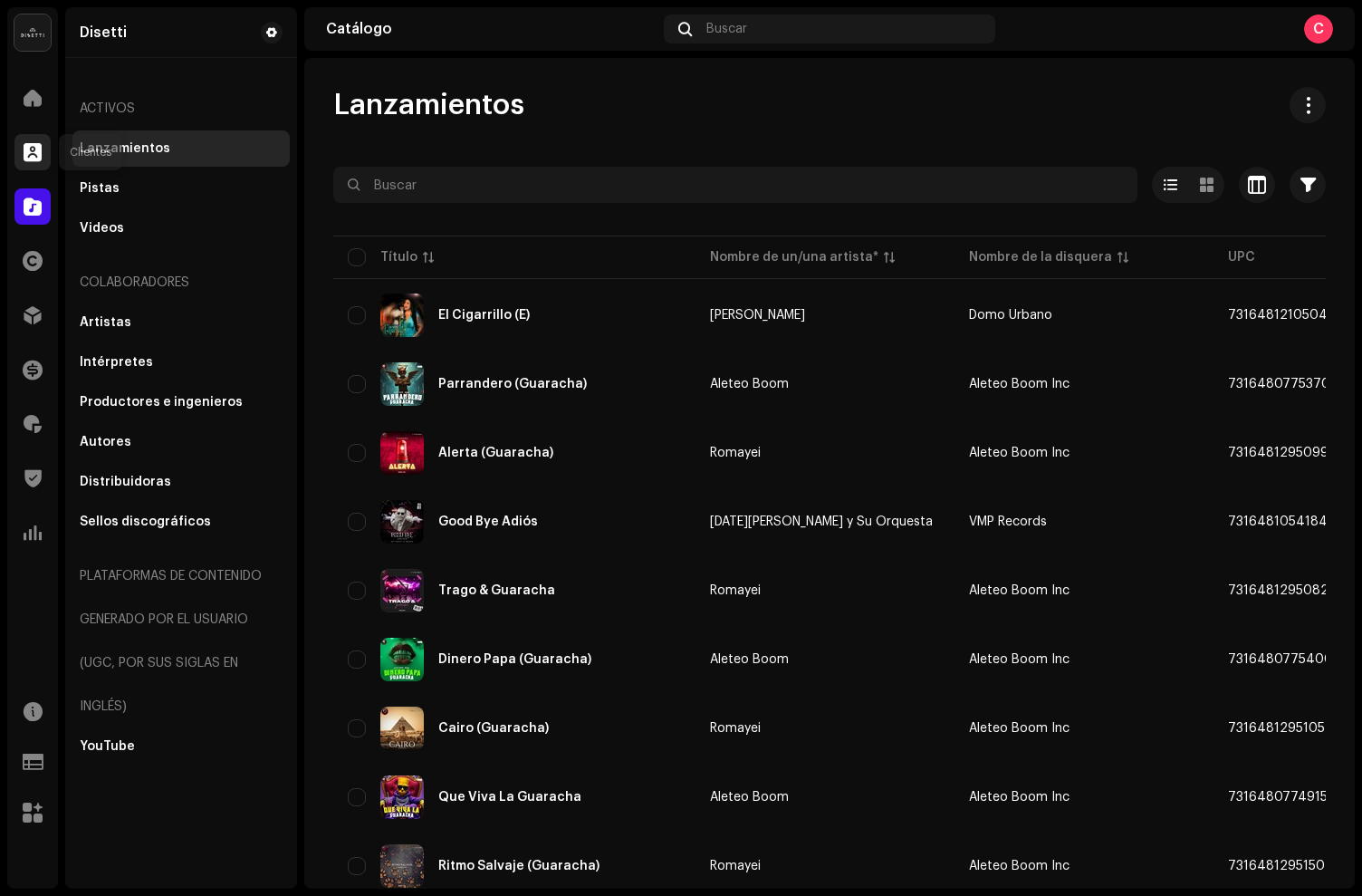
click at [30, 155] on span at bounding box center [32, 152] width 18 height 15
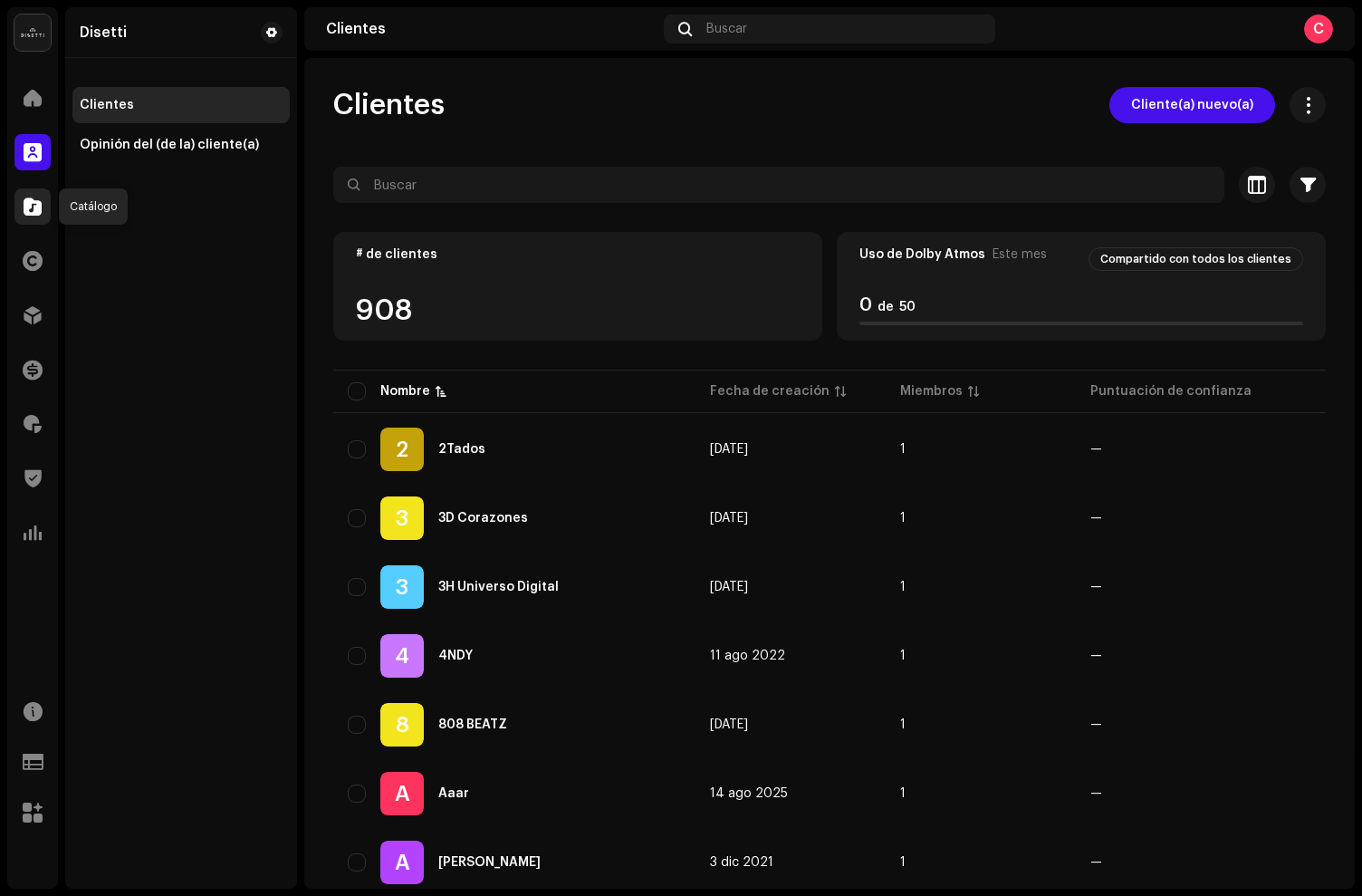
click at [48, 196] on div at bounding box center [33, 206] width 36 height 36
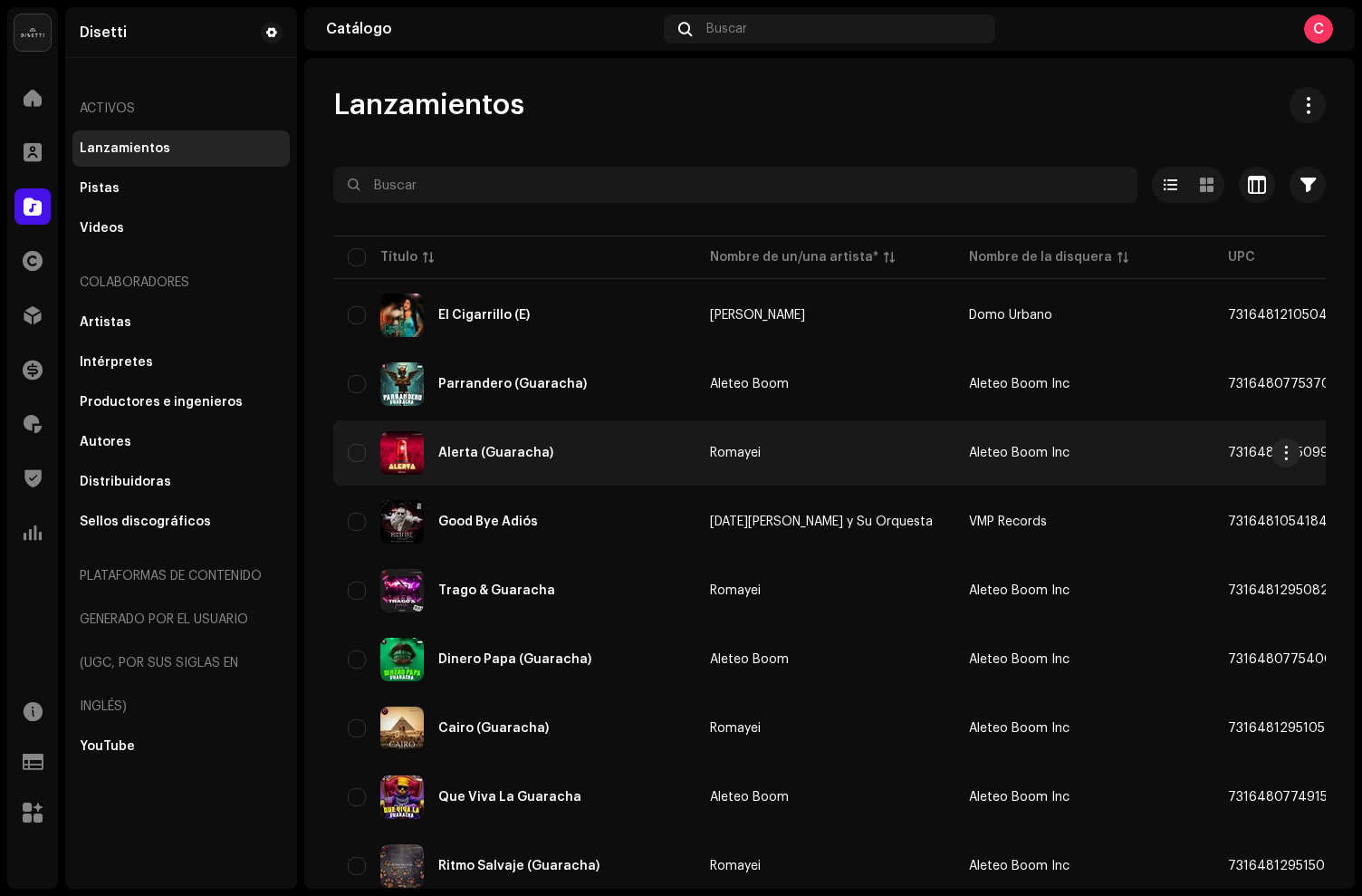
click at [570, 469] on div "Alerta (Guaracha)" at bounding box center [514, 452] width 333 height 44
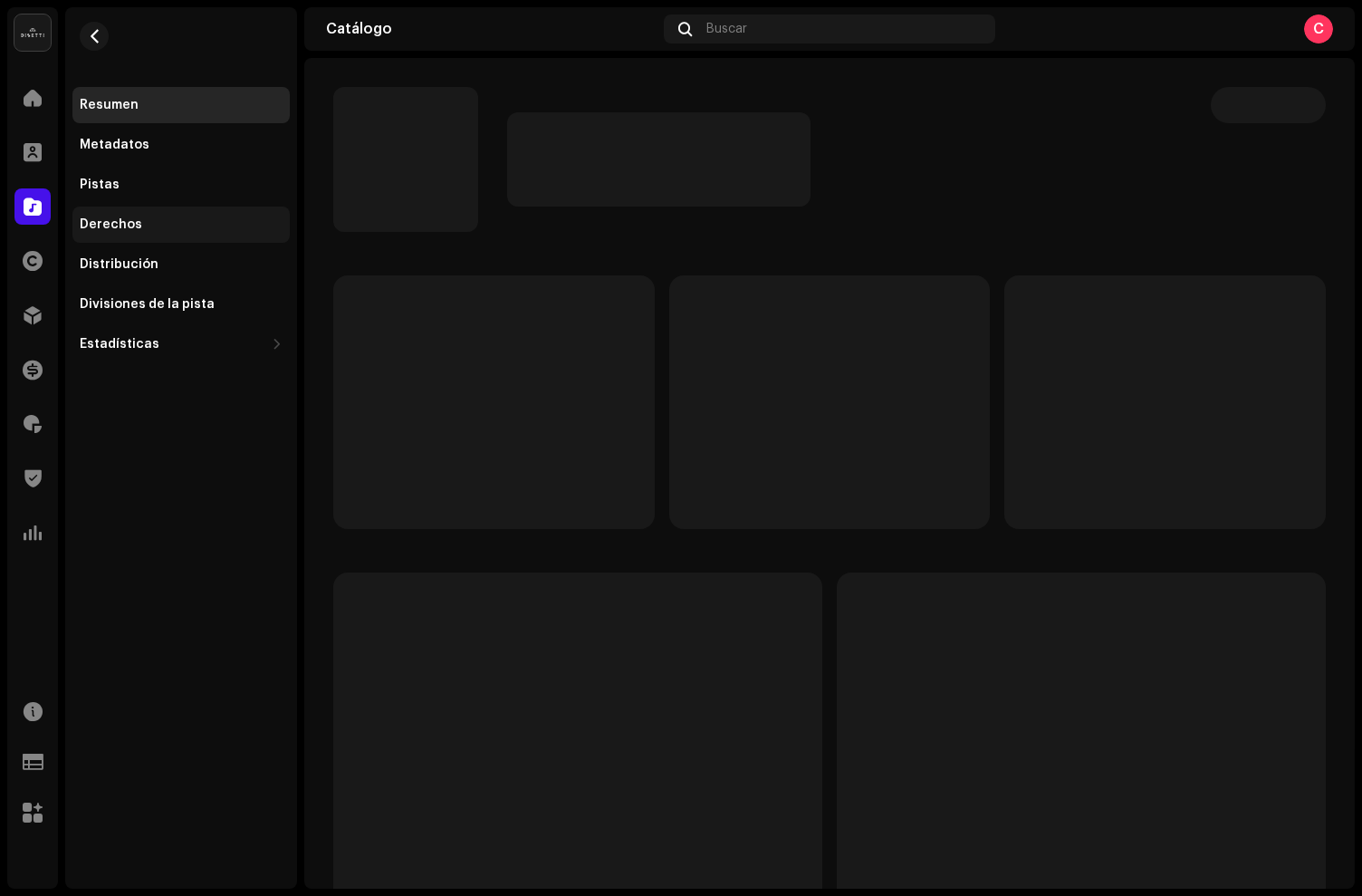
click at [147, 219] on div "Derechos" at bounding box center [180, 225] width 203 height 15
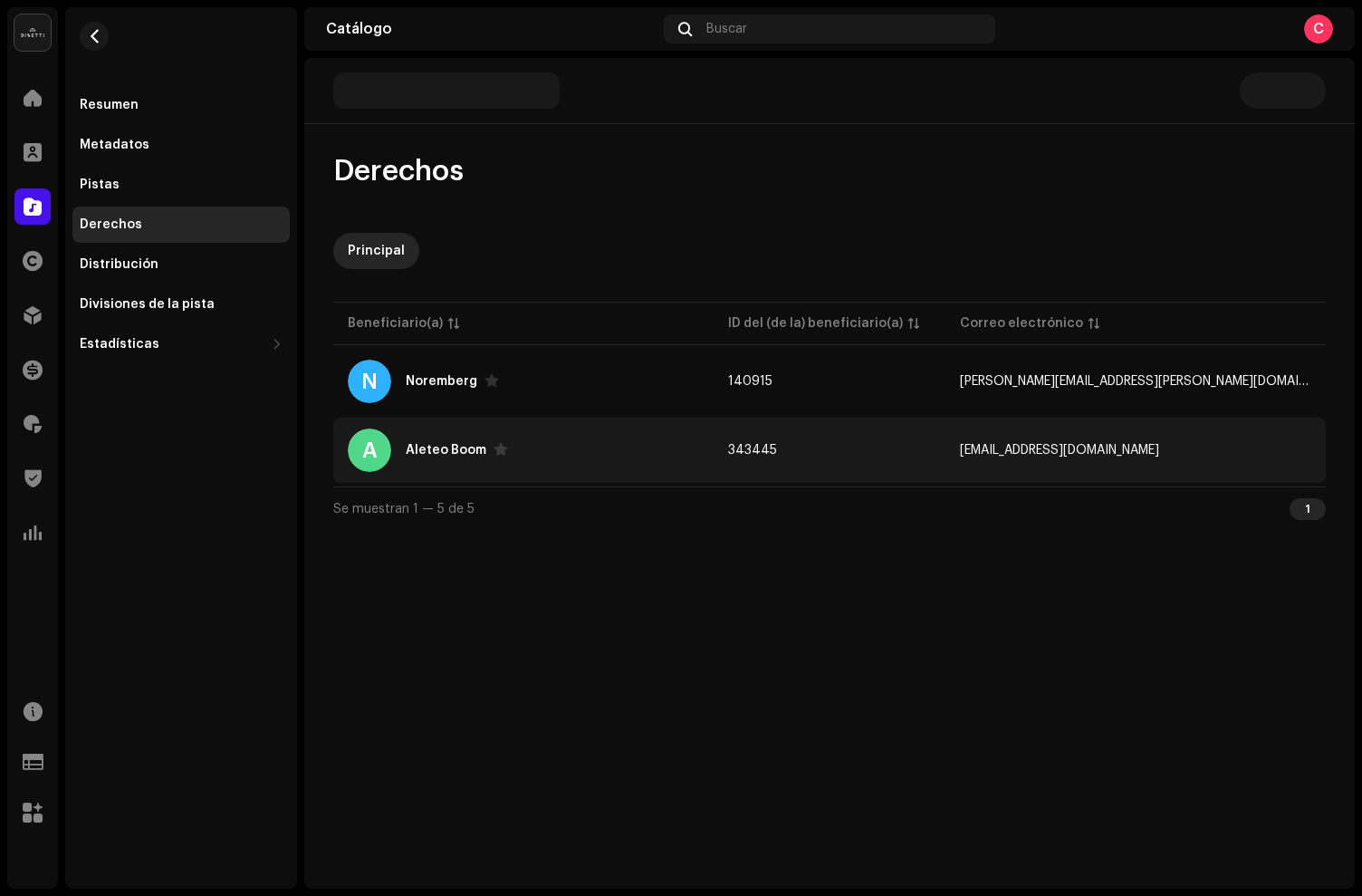
click at [563, 452] on div "A Aleteo Boom" at bounding box center [523, 450] width 351 height 44
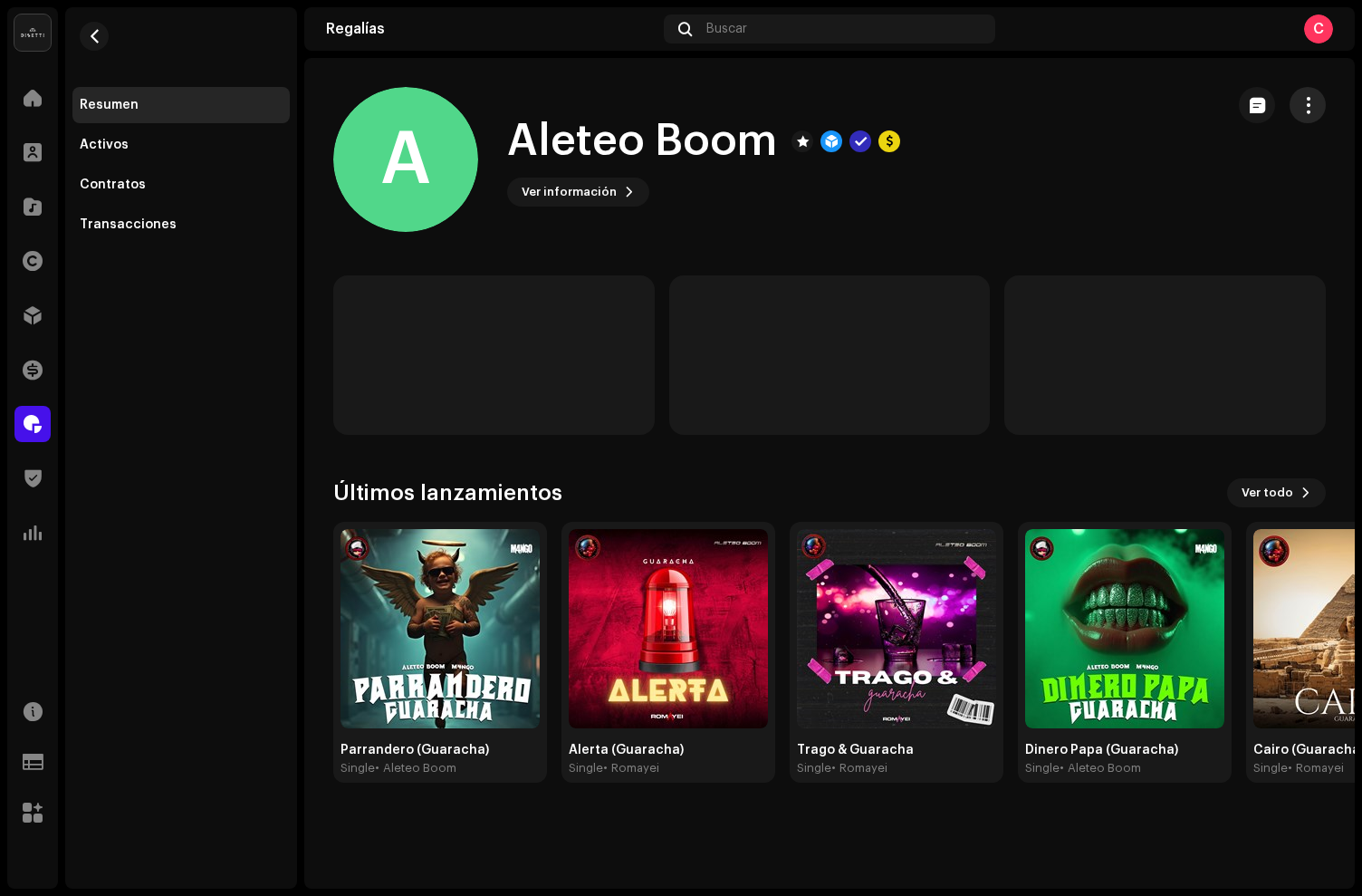
click at [1300, 109] on span "button" at bounding box center [1308, 106] width 17 height 15
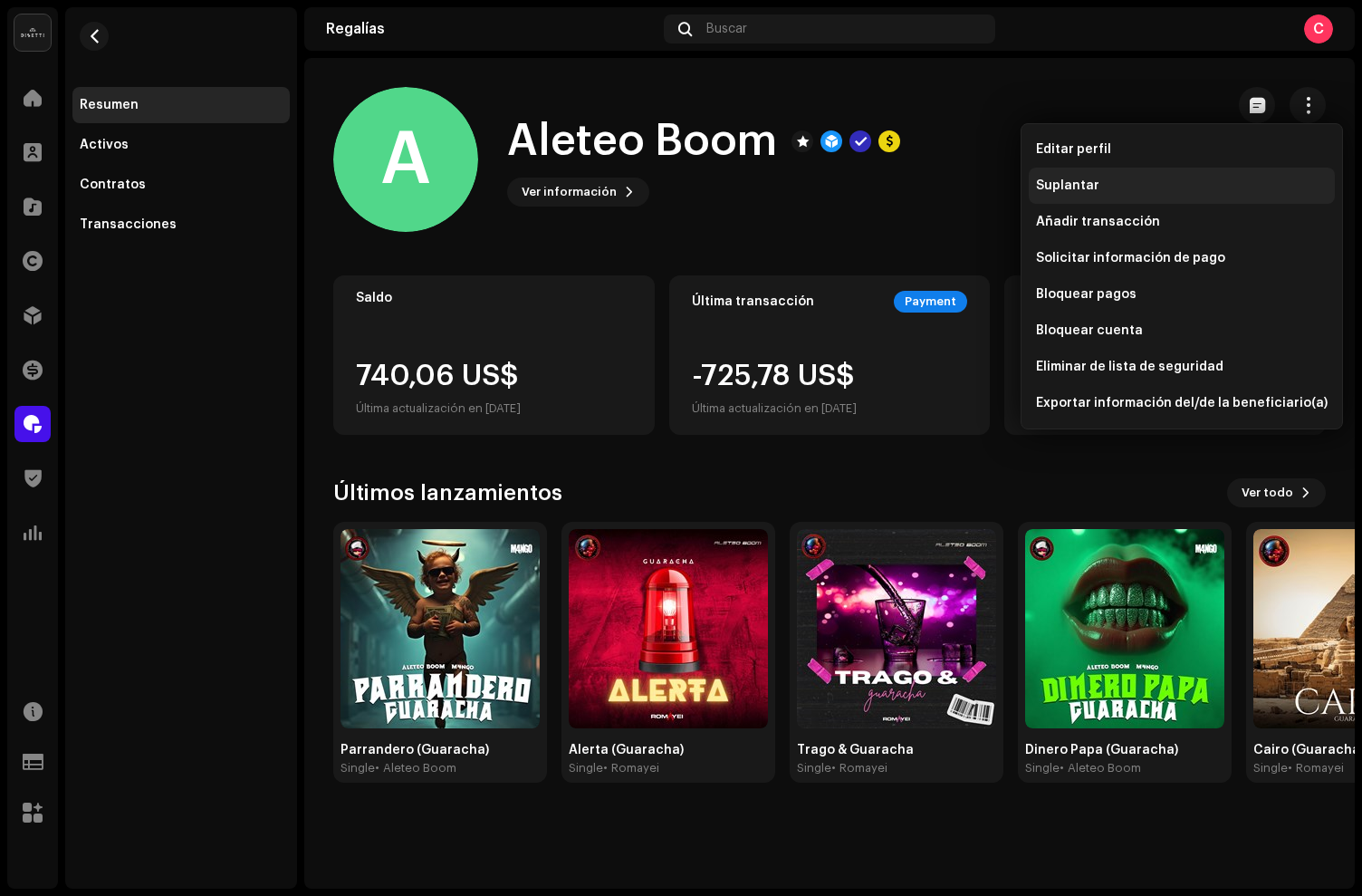
click at [1071, 190] on span "Suplantar" at bounding box center [1068, 186] width 64 height 15
